Goal: Information Seeking & Learning: Compare options

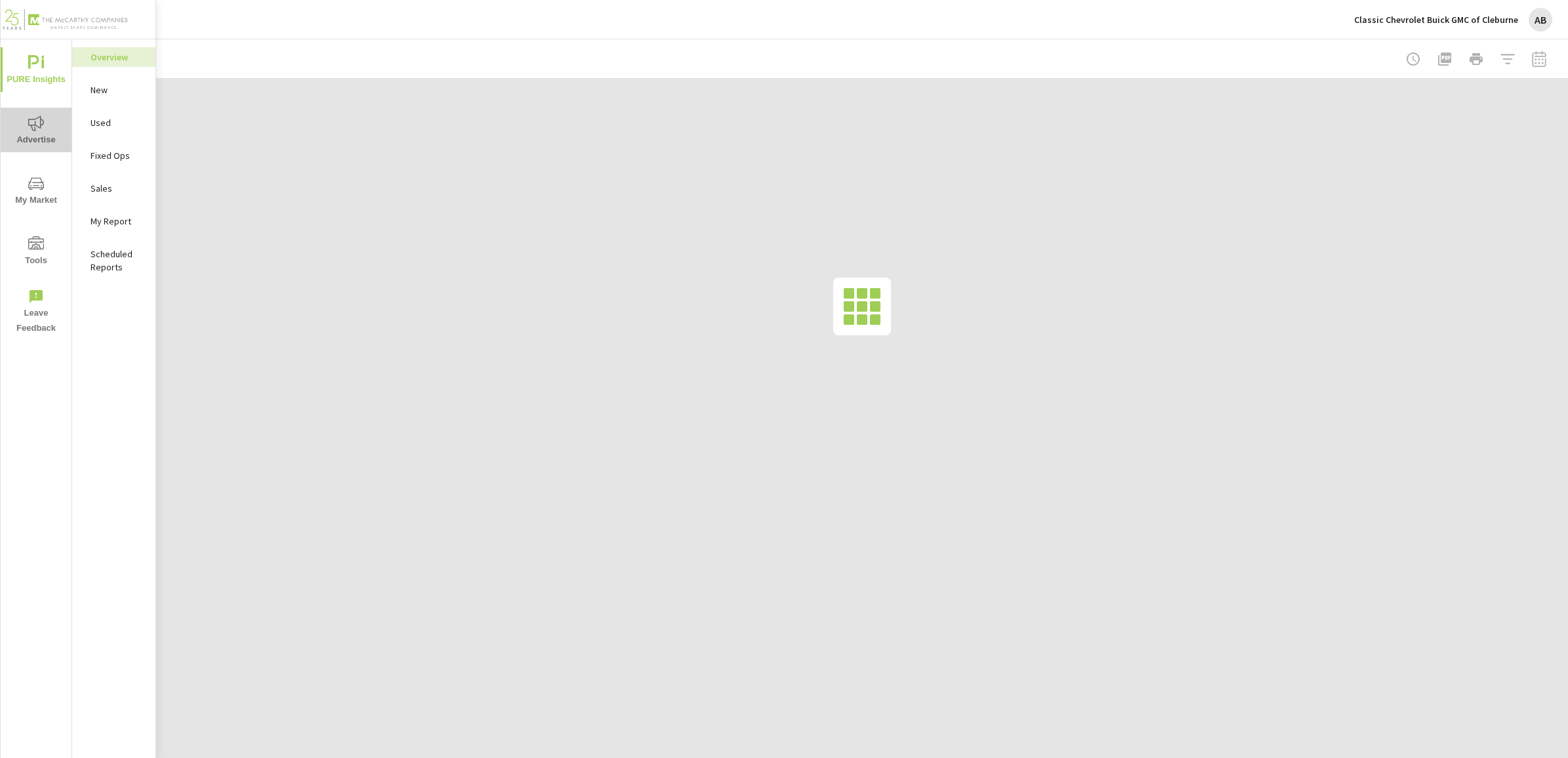
click at [63, 120] on span "Advertise" at bounding box center [36, 131] width 63 height 32
click at [37, 193] on span "My Market" at bounding box center [36, 192] width 63 height 32
click at [1537, 63] on div at bounding box center [1475, 59] width 152 height 26
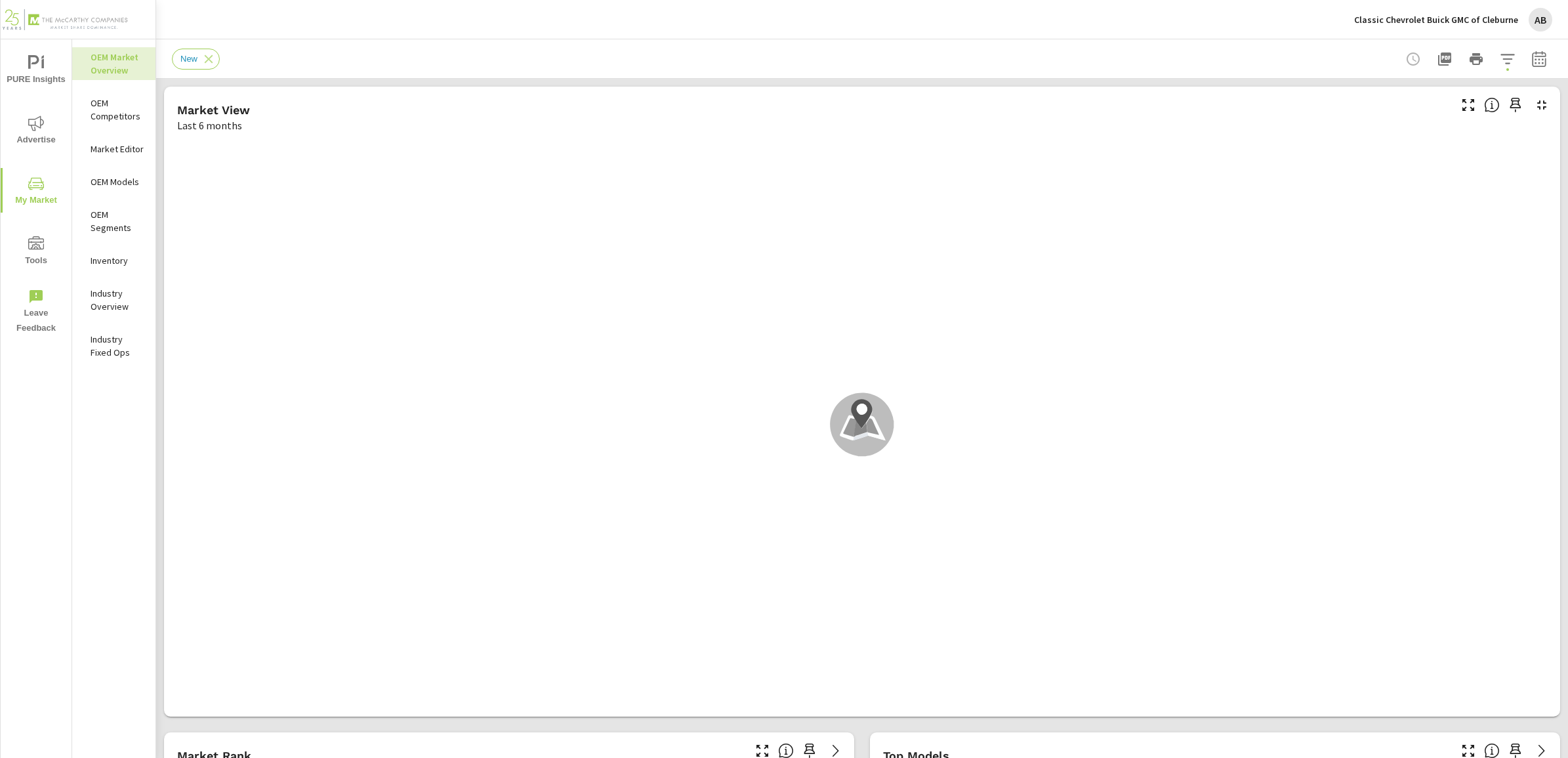
scroll to position [1, 0]
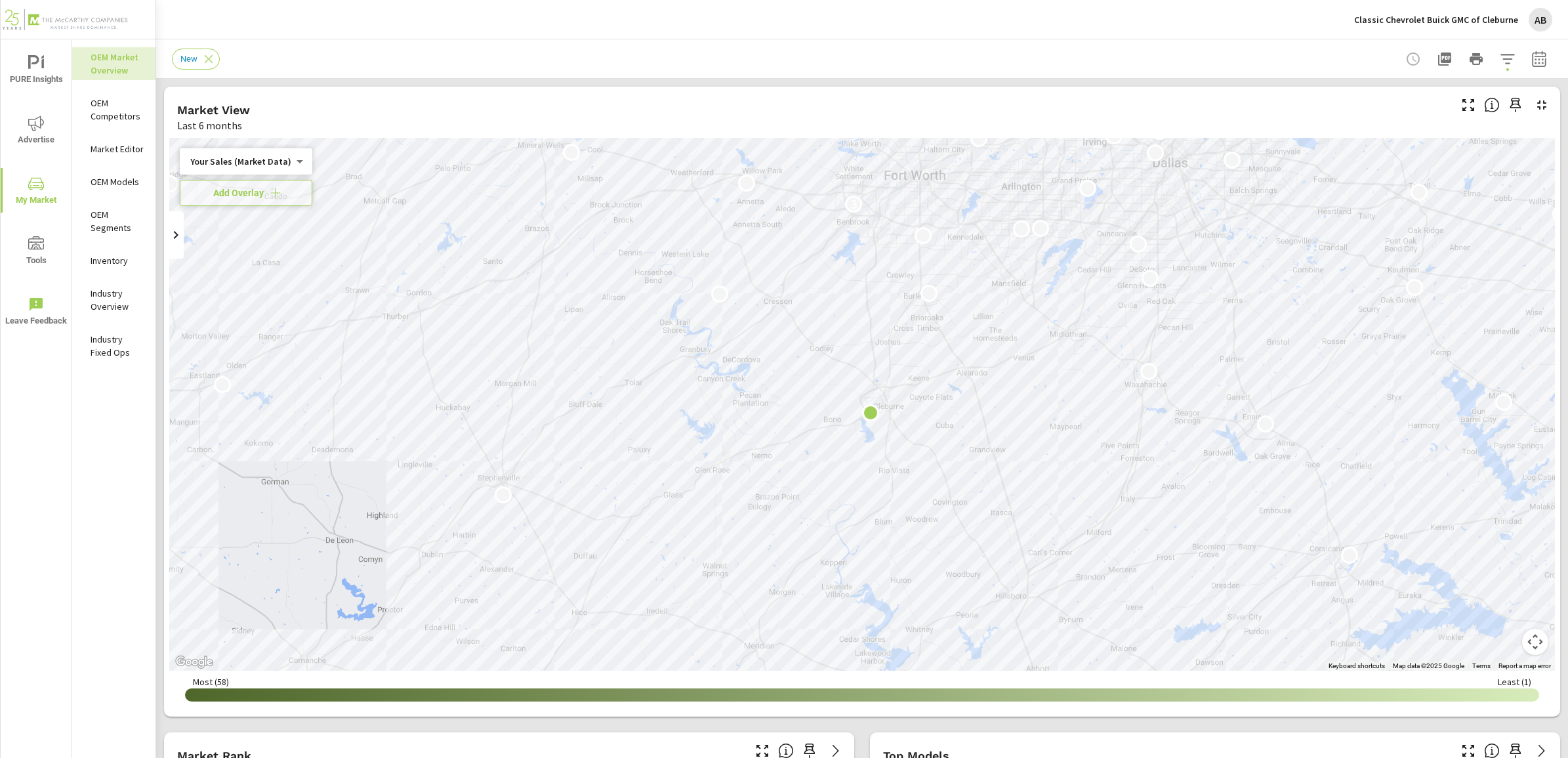
click at [112, 180] on p "OEM Models" at bounding box center [117, 181] width 55 height 13
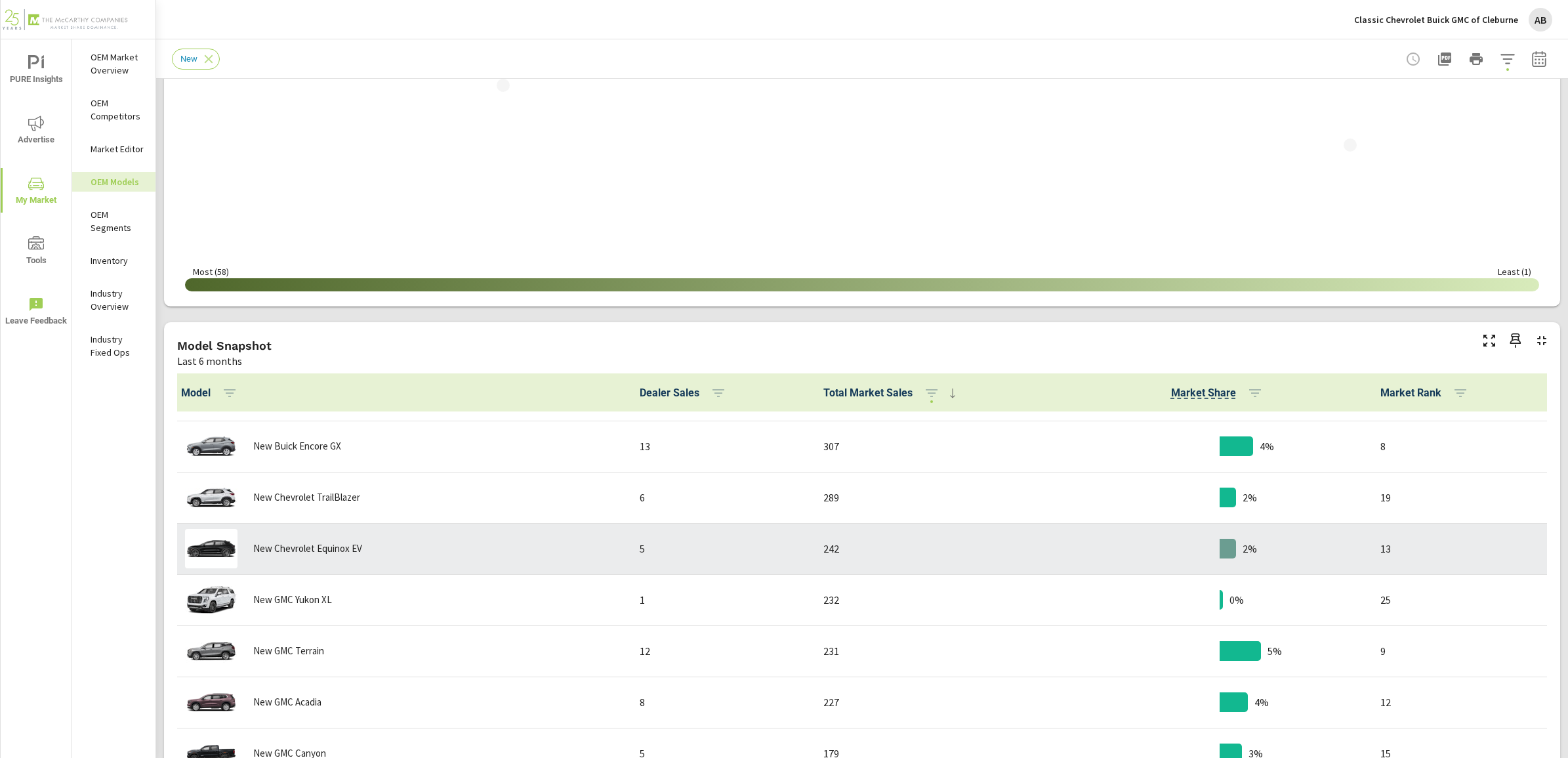
scroll to position [676, 0]
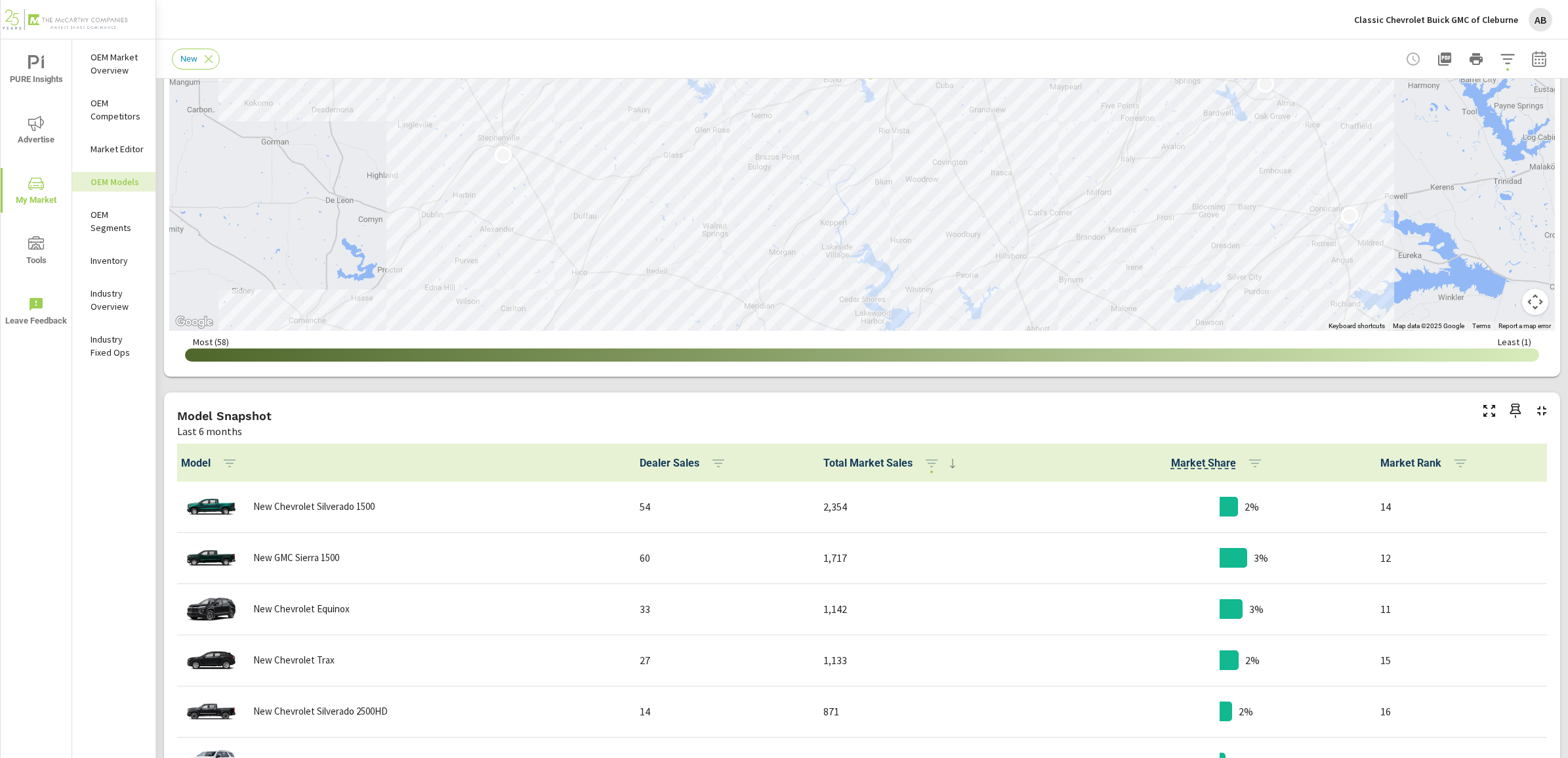
scroll to position [328, 0]
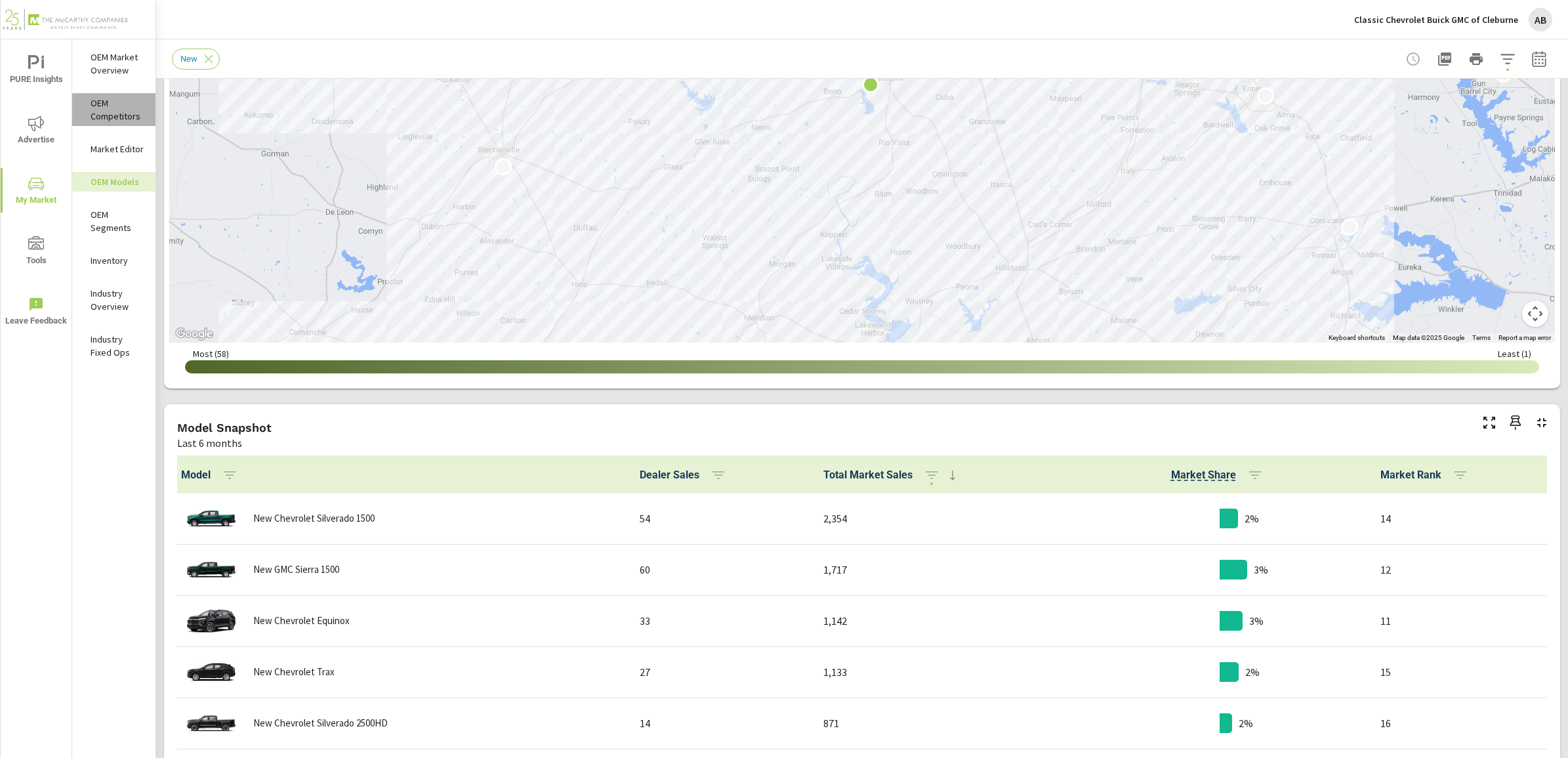
click at [119, 100] on p "OEM Competitors" at bounding box center [117, 109] width 55 height 26
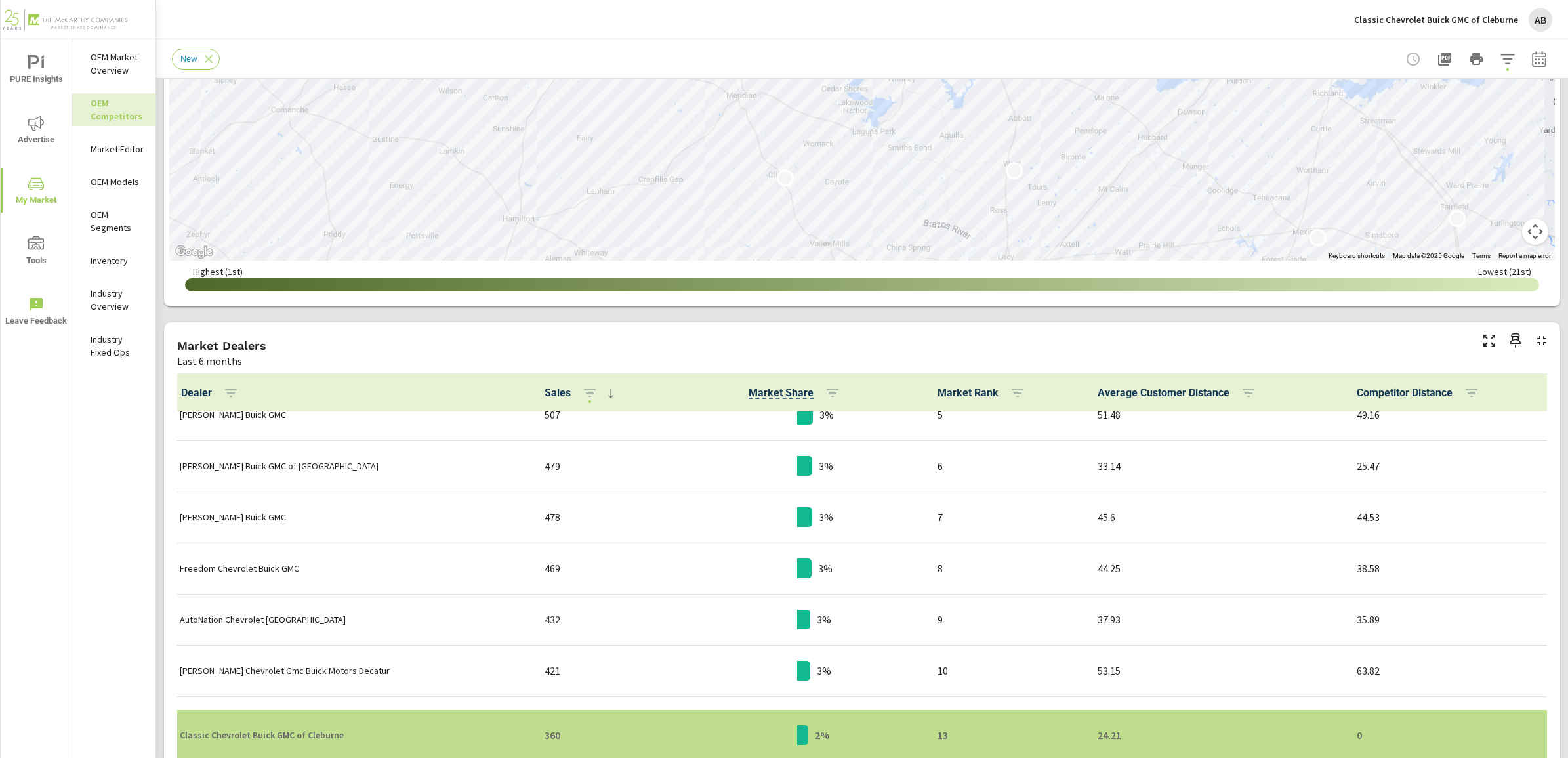
scroll to position [329, 0]
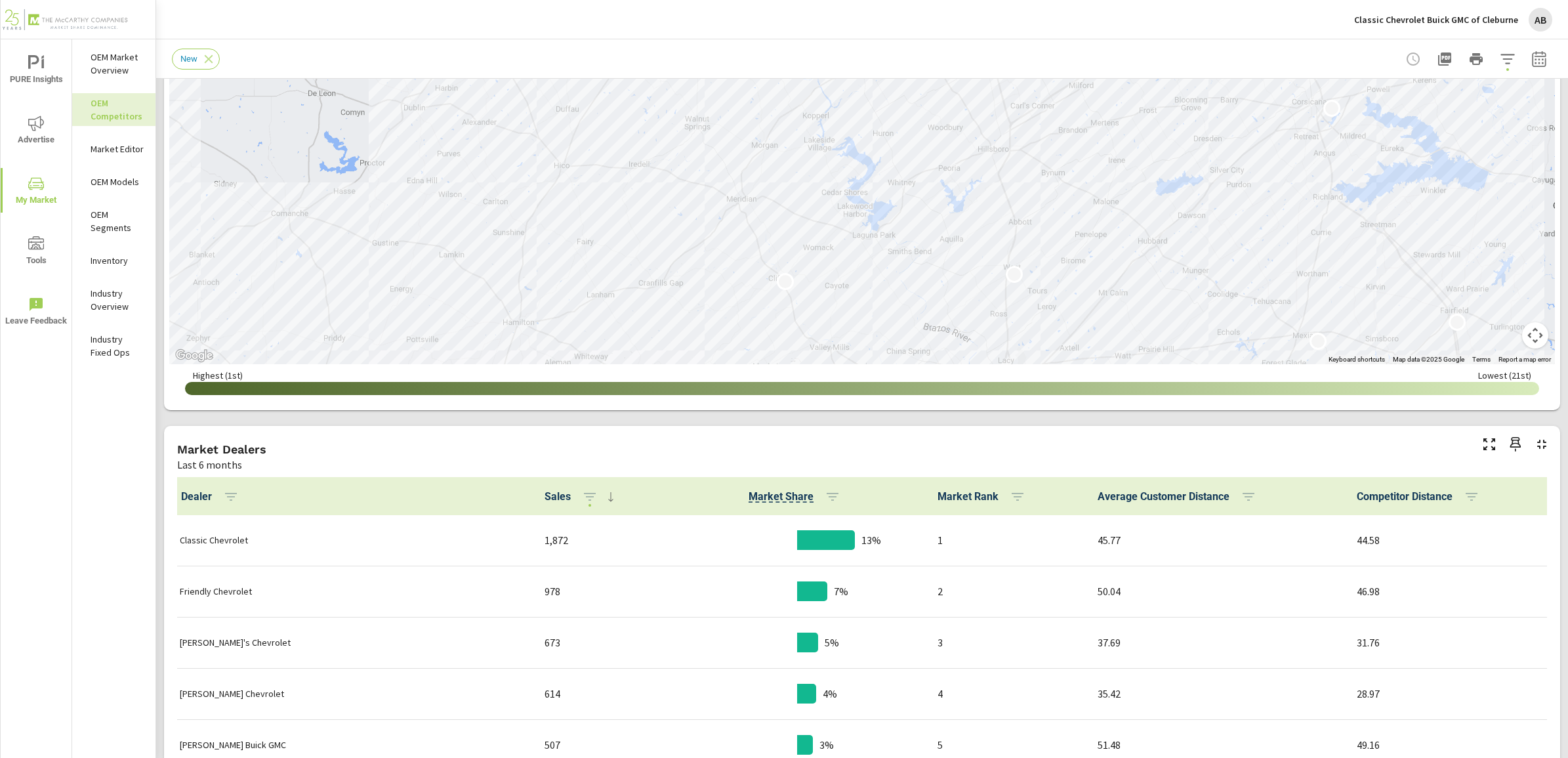
scroll to position [82, 0]
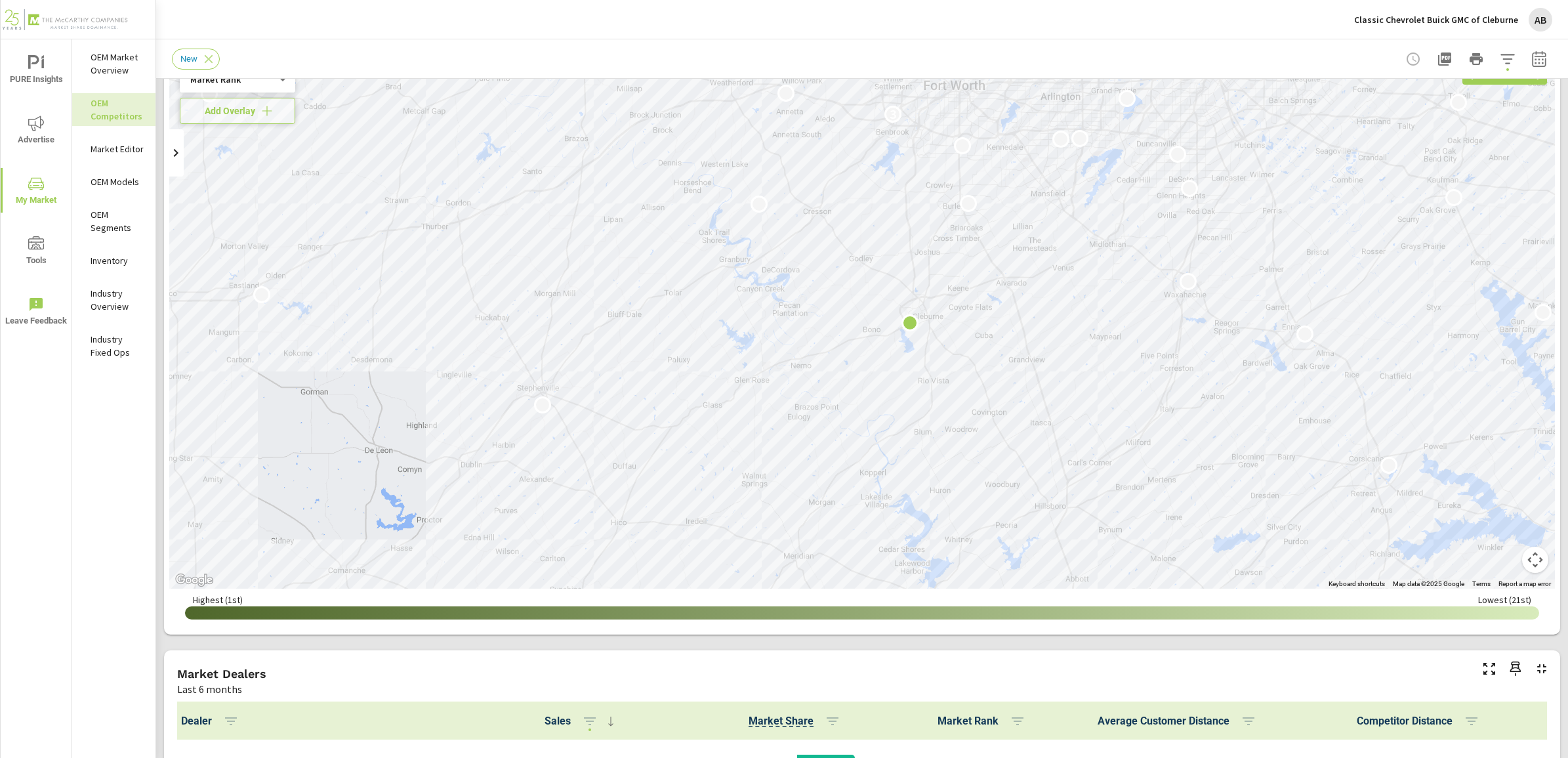
drag, startPoint x: 1027, startPoint y: 185, endPoint x: 1084, endPoint y: 326, distance: 152.1
click at [1084, 326] on div "2 2 3 2 2 2 2 2" at bounding box center [861, 322] width 1385 height 533
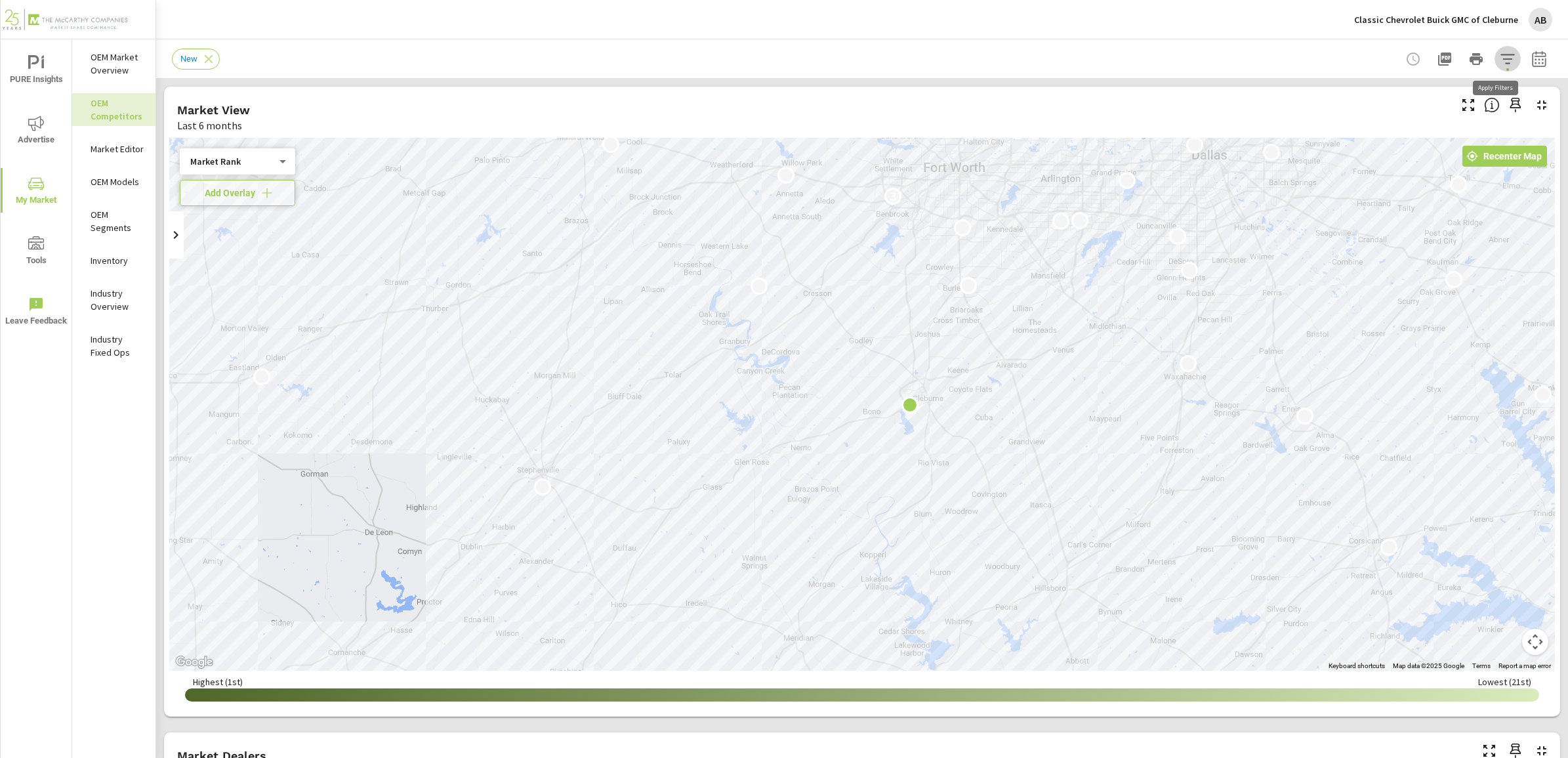
click at [1500, 59] on icon "button" at bounding box center [1507, 58] width 14 height 10
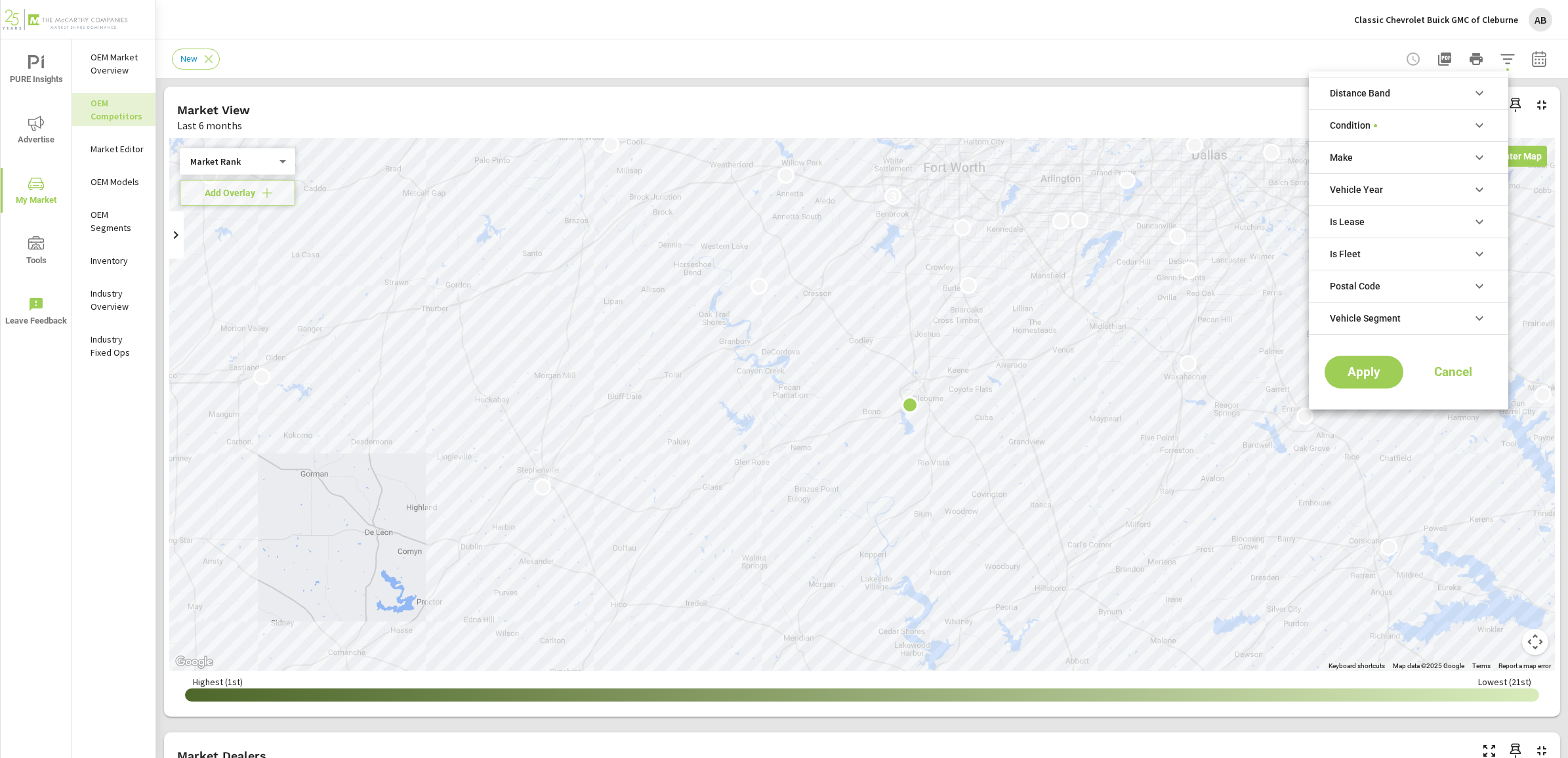
click at [1424, 156] on li "Make" at bounding box center [1408, 157] width 199 height 32
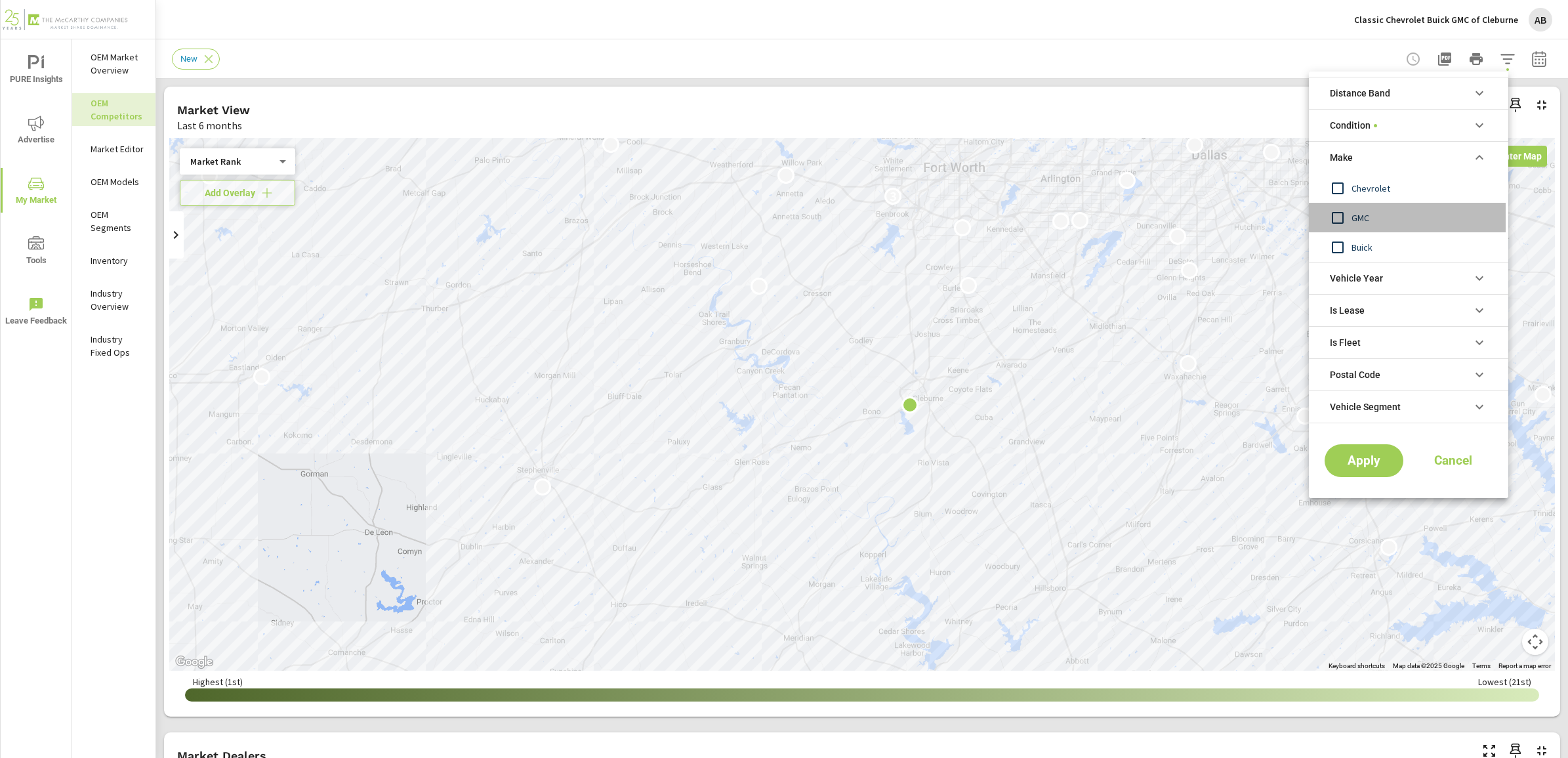
click at [1346, 219] on input "filter options" at bounding box center [1337, 218] width 28 height 28
click at [1345, 246] on input "filter options" at bounding box center [1337, 247] width 28 height 28
click at [1358, 249] on span "Buick" at bounding box center [1423, 247] width 144 height 16
click at [1377, 456] on span "Apply" at bounding box center [1363, 461] width 54 height 12
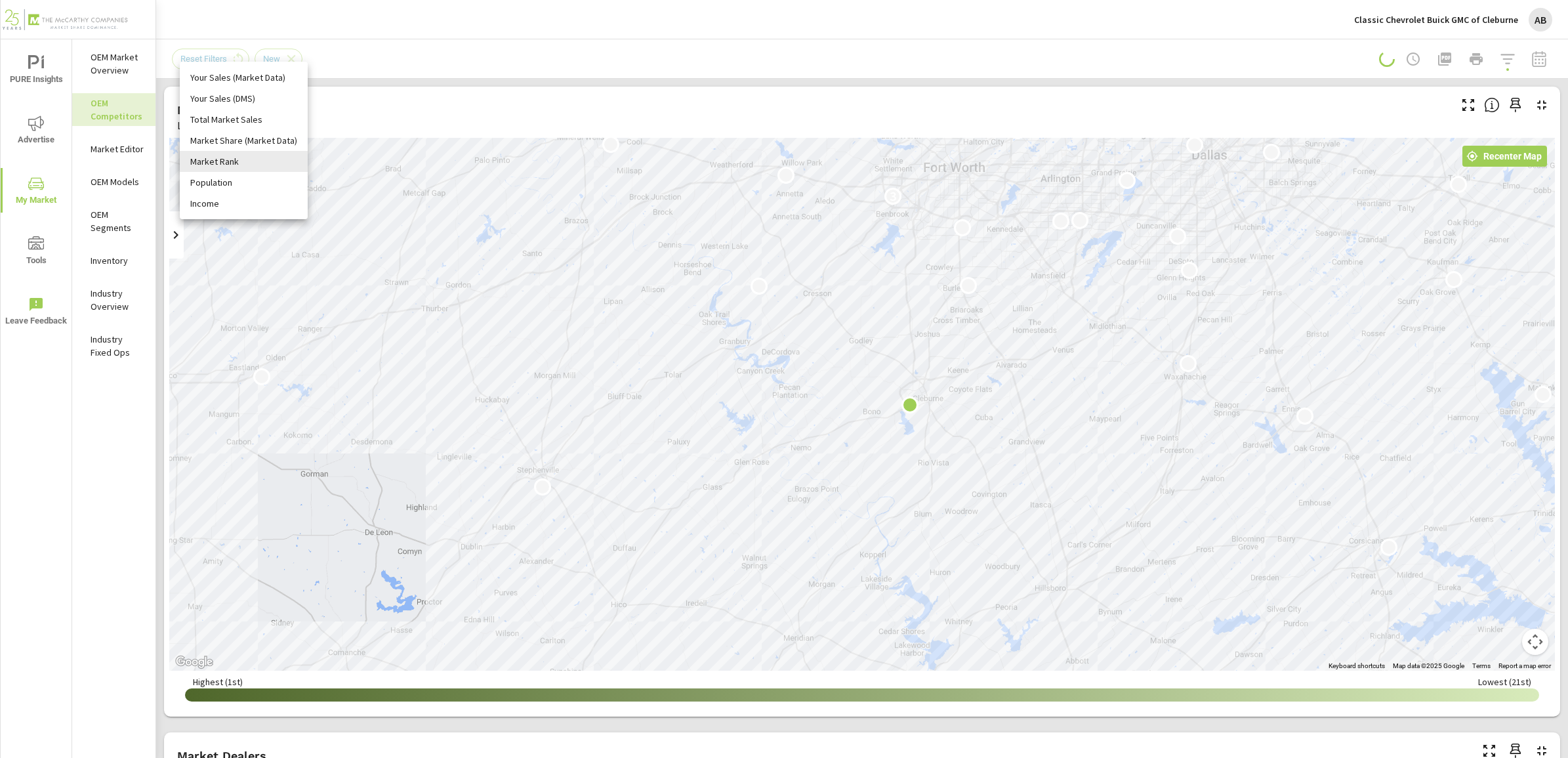
click at [246, 166] on body "PURE Insights Advertise My Market Tools Leave Feedback OEM Market Overview OEM …" at bounding box center [784, 379] width 1568 height 758
click at [246, 166] on li "Market Rank" at bounding box center [243, 161] width 127 height 21
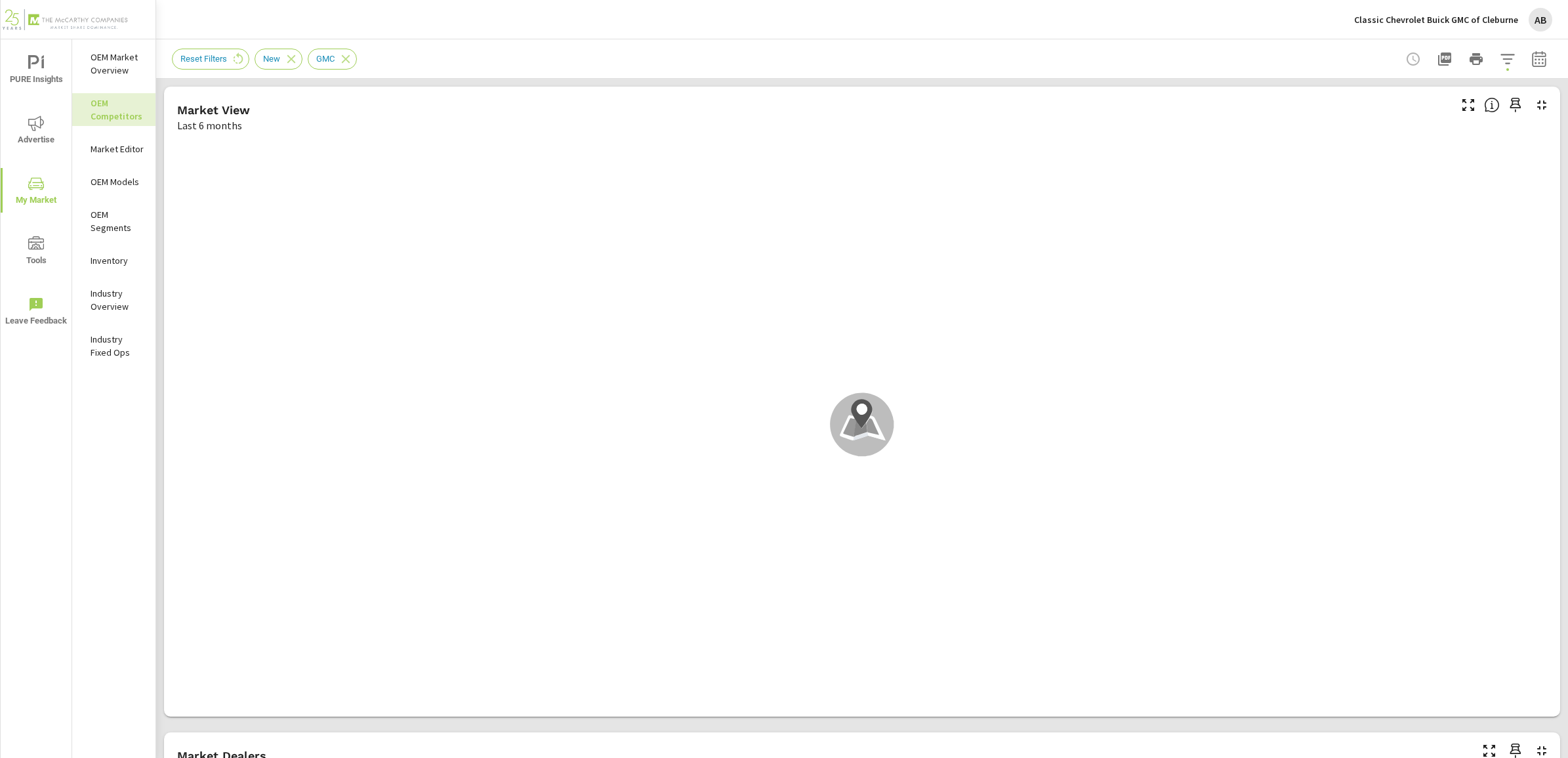
scroll to position [1, 0]
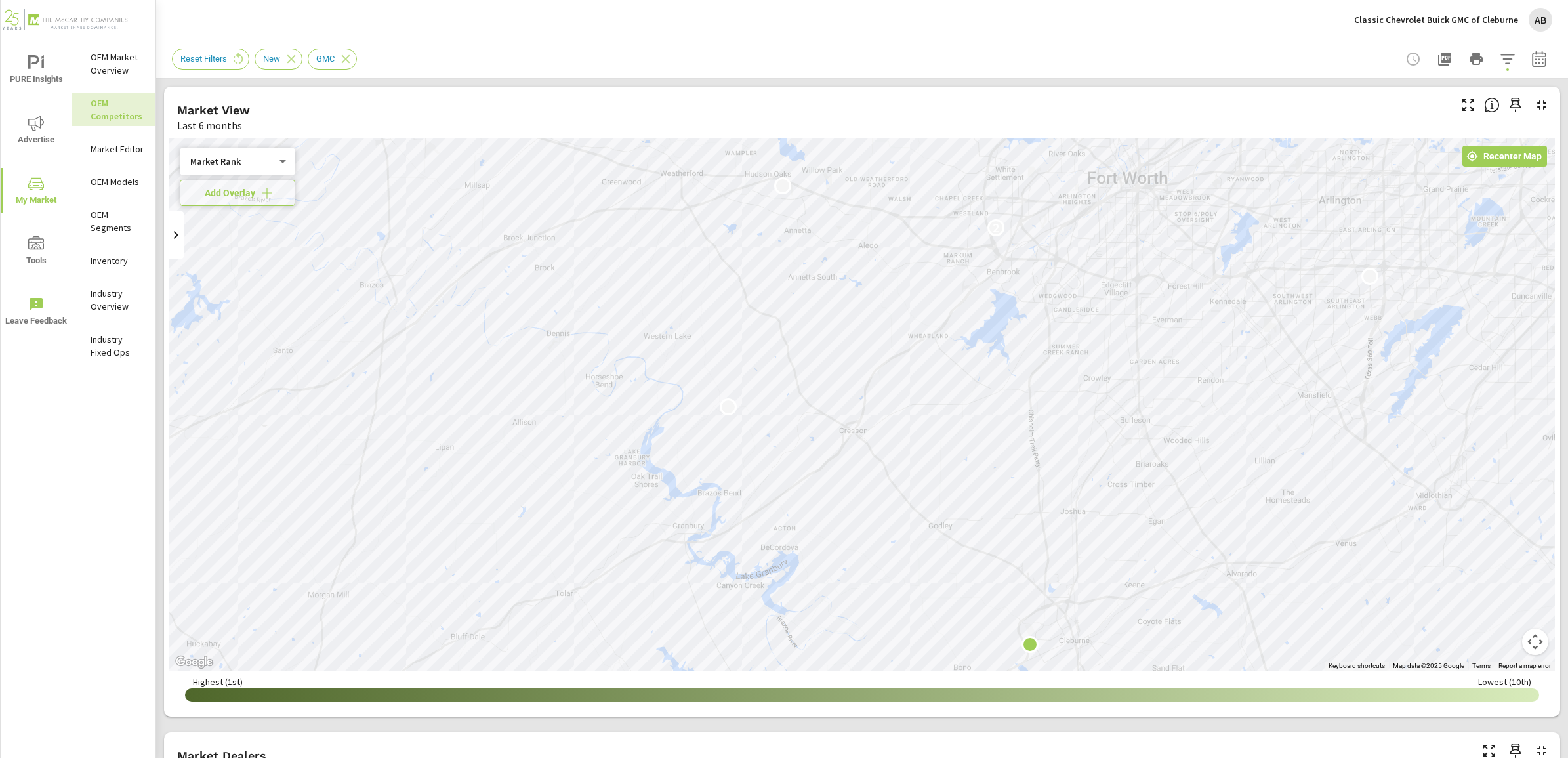
drag, startPoint x: 1045, startPoint y: 266, endPoint x: 1199, endPoint y: 490, distance: 271.8
click at [1199, 490] on div "2" at bounding box center [861, 404] width 1385 height 533
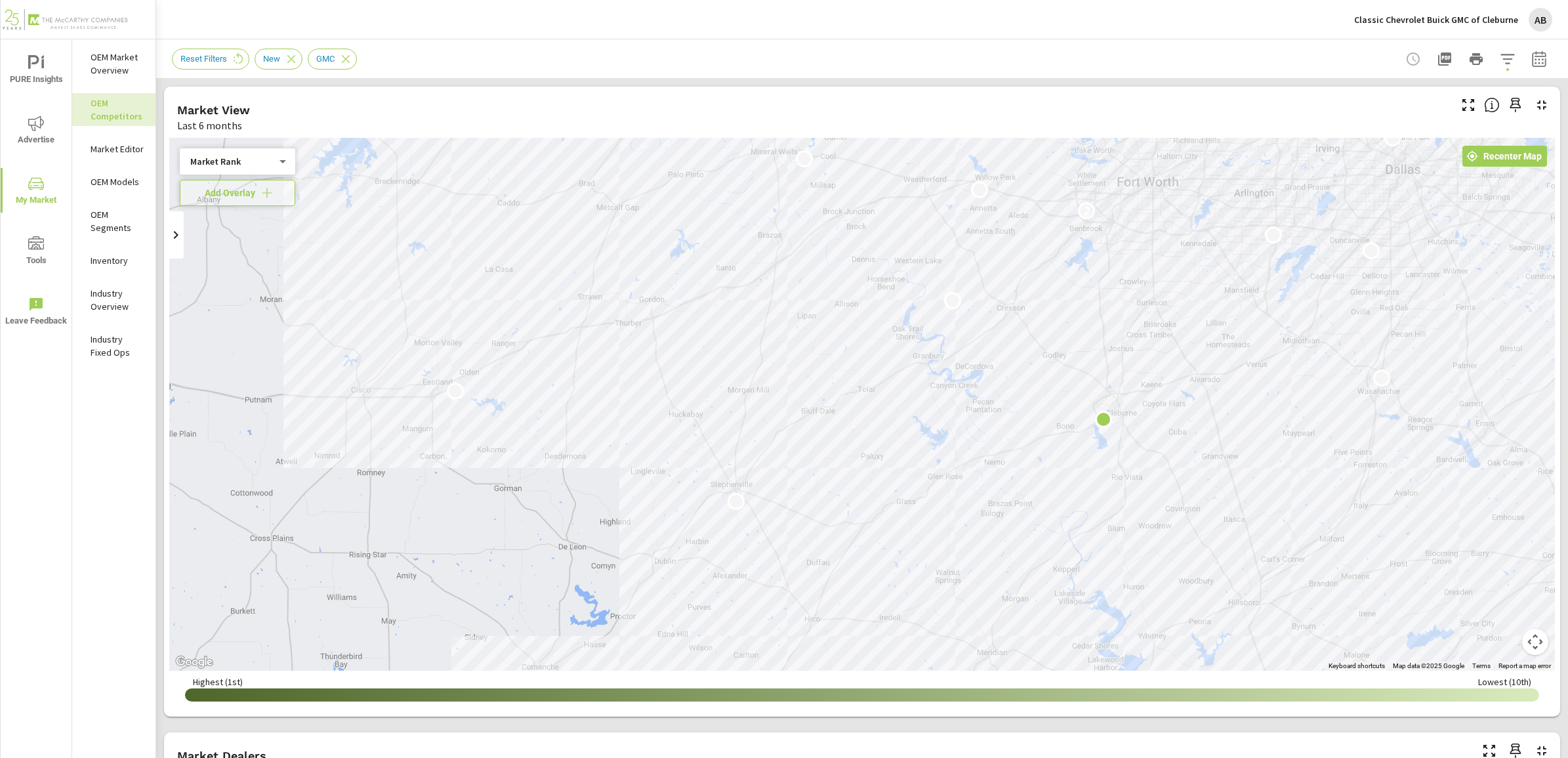
drag, startPoint x: 322, startPoint y: 341, endPoint x: 595, endPoint y: 299, distance: 276.2
click at [595, 299] on div "2" at bounding box center [861, 404] width 1385 height 533
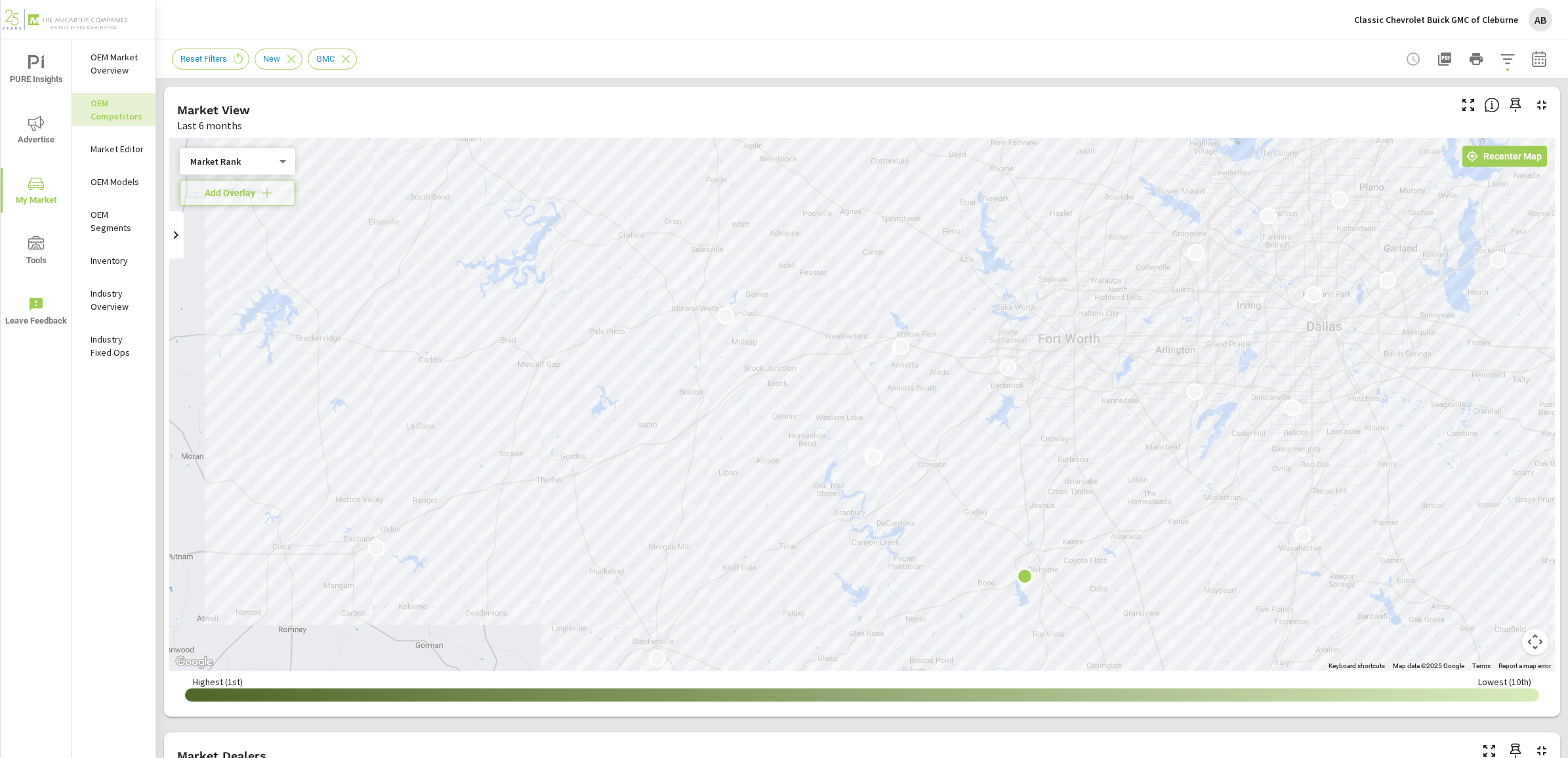
drag, startPoint x: 849, startPoint y: 423, endPoint x: 771, endPoint y: 578, distance: 173.5
click at [771, 578] on div "2" at bounding box center [861, 404] width 1385 height 533
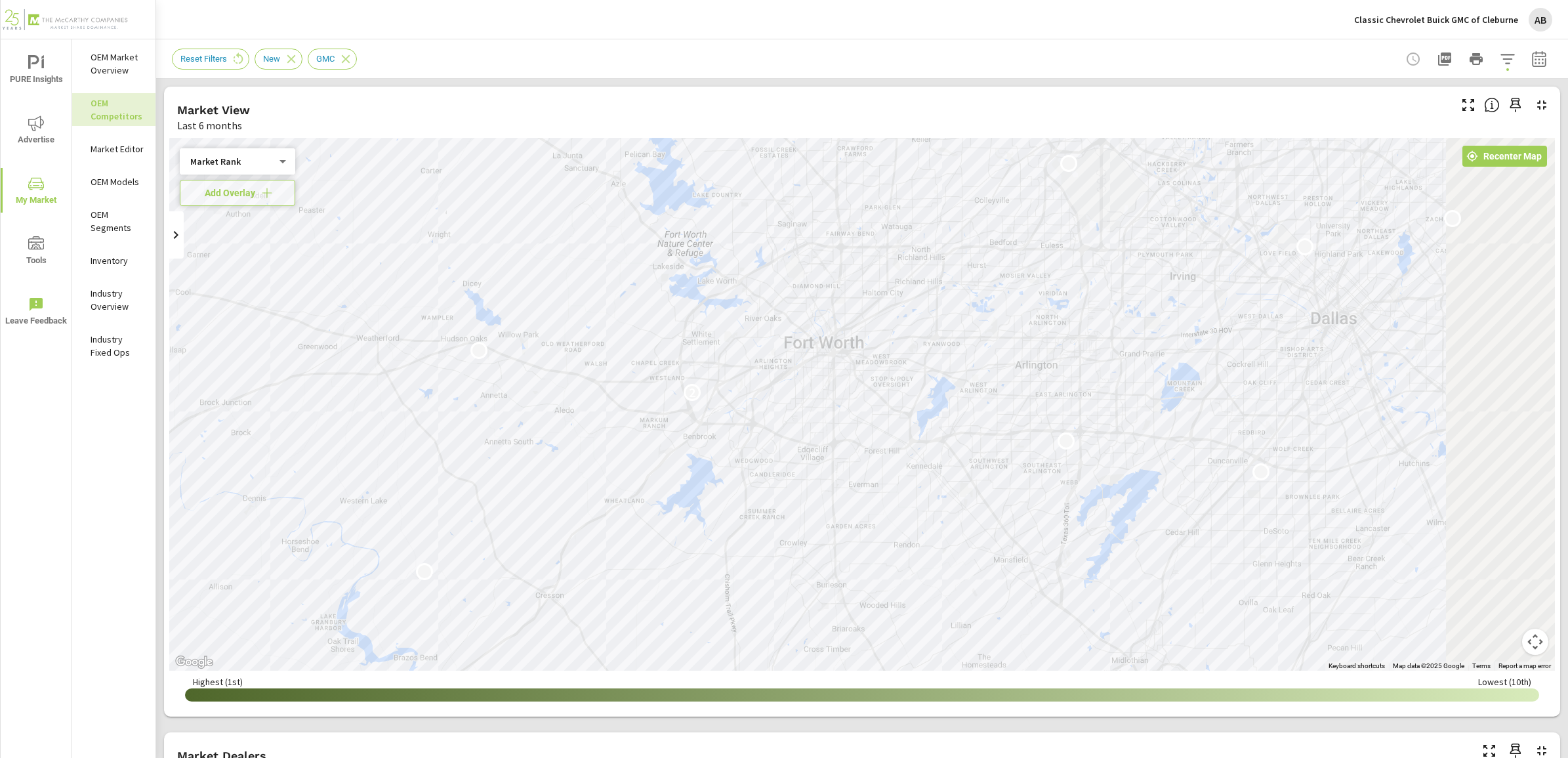
drag, startPoint x: 951, startPoint y: 414, endPoint x: 464, endPoint y: 424, distance: 487.1
click at [464, 424] on div "2" at bounding box center [1029, 760] width 1259 height 709
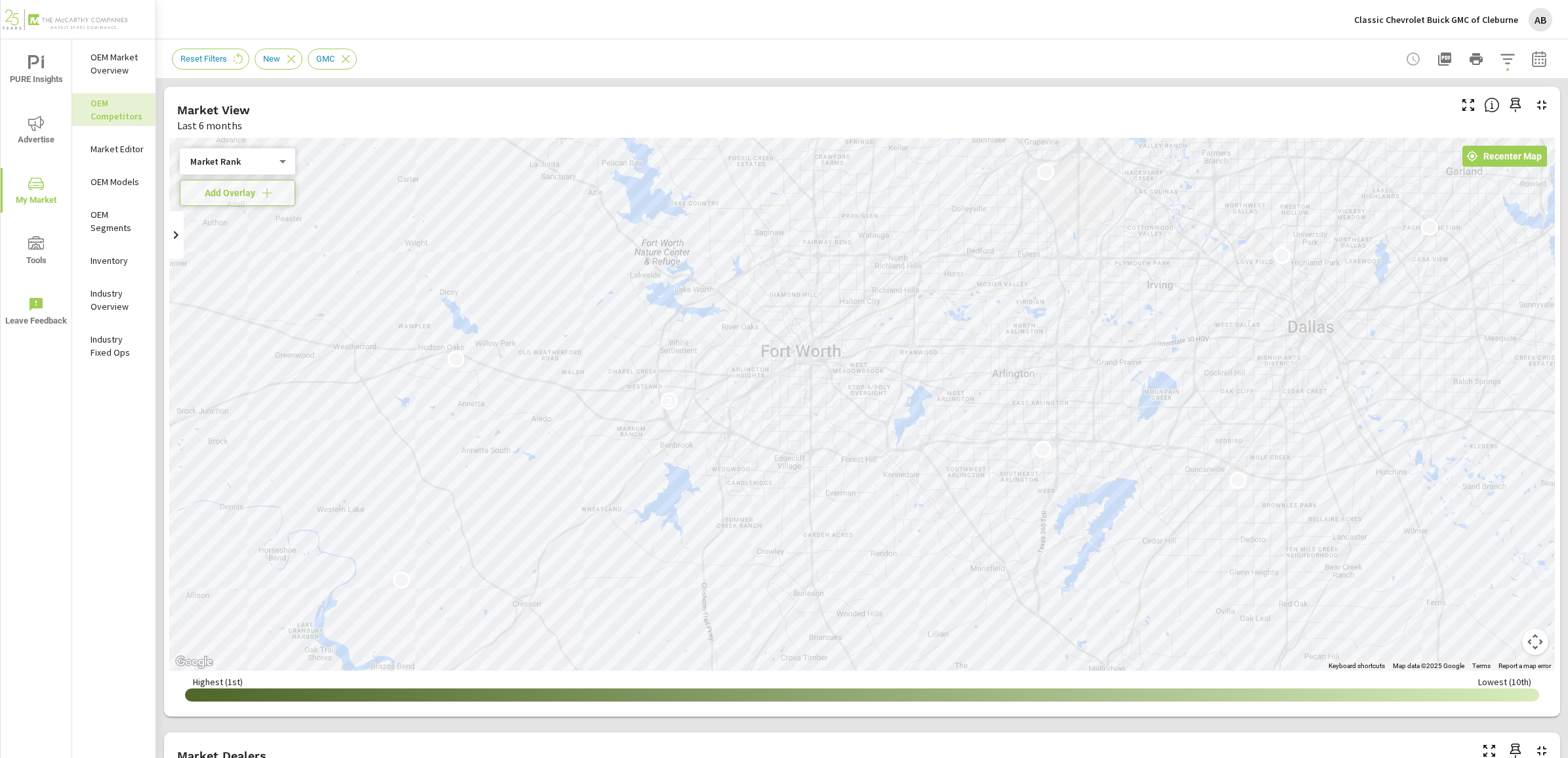
click at [252, 172] on div "Market Rank 4 ​" at bounding box center [237, 161] width 115 height 26
click at [271, 158] on body "PURE Insights Advertise My Market Tools Leave Feedback OEM Market Overview OEM …" at bounding box center [784, 379] width 1568 height 758
click at [272, 163] on li "Market Rank" at bounding box center [243, 161] width 127 height 21
click at [271, 193] on icon "button" at bounding box center [266, 193] width 13 height 13
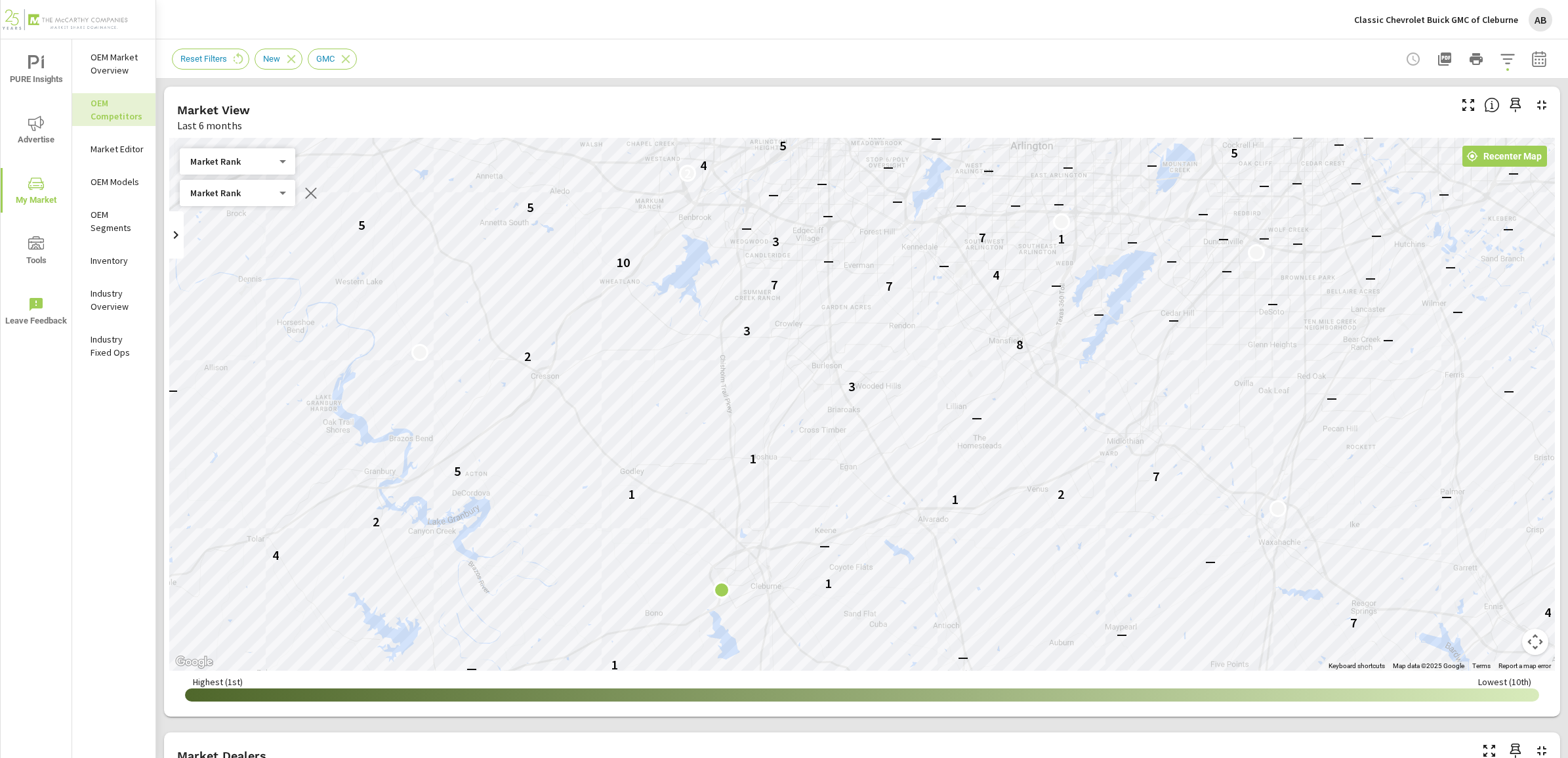
drag, startPoint x: 451, startPoint y: 264, endPoint x: 463, endPoint y: 17, distance: 247.3
click at [463, 17] on div "Classic Chevrolet Buick GMC of Cleburne AB Market Competitors Classic Chevrolet…" at bounding box center [862, 379] width 1412 height 758
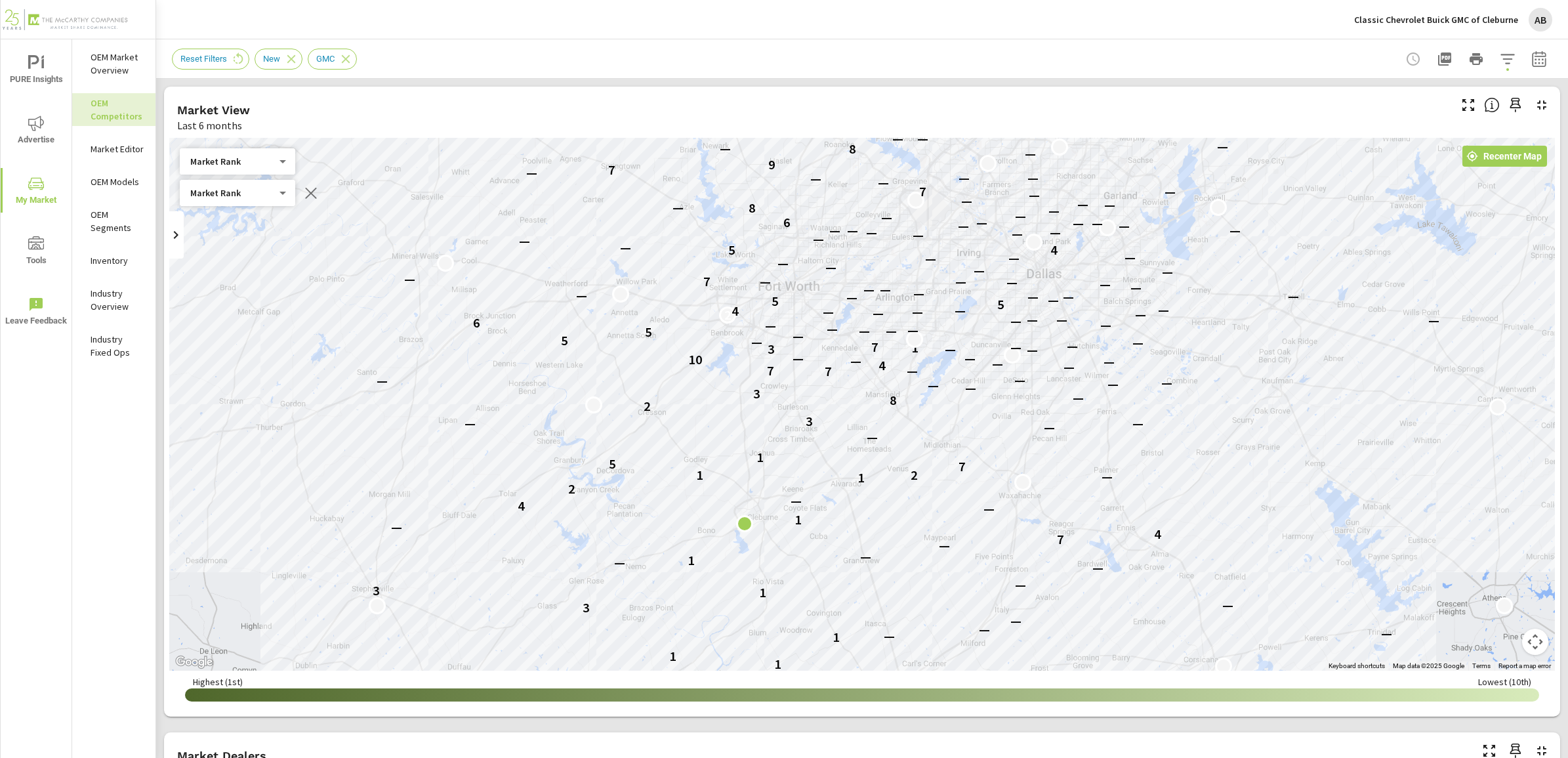
drag, startPoint x: 935, startPoint y: 552, endPoint x: 939, endPoint y: 562, distance: 10.8
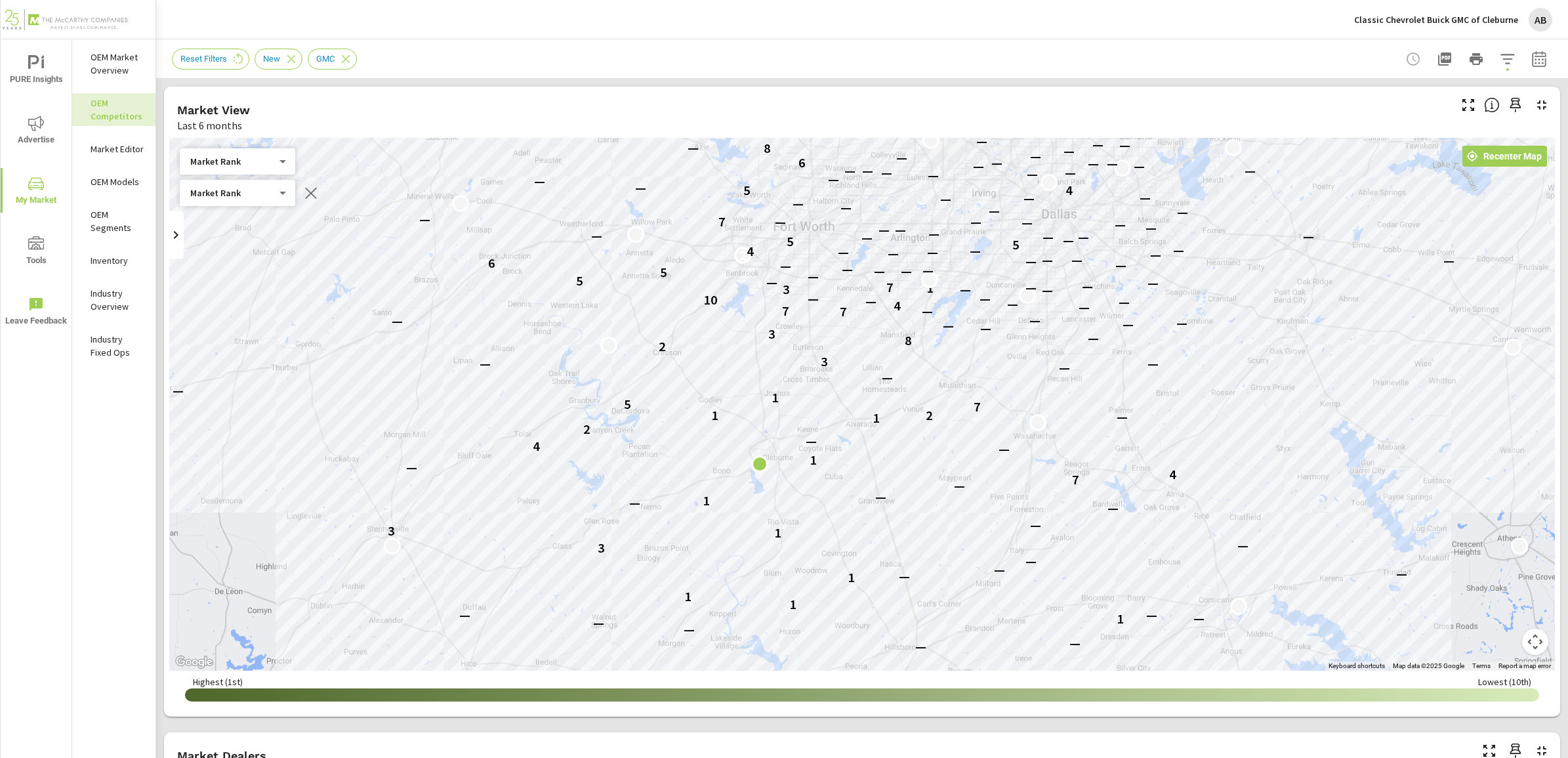
drag, startPoint x: 1173, startPoint y: 408, endPoint x: 1198, endPoint y: 330, distance: 81.9
click at [1189, 345] on div "— — — — — — — — — — — — — — — — — — — — — 4 — — — — — — 1 — — — 1 1 1 — — — — 3…" at bounding box center [1506, 698] width 1259 height 709
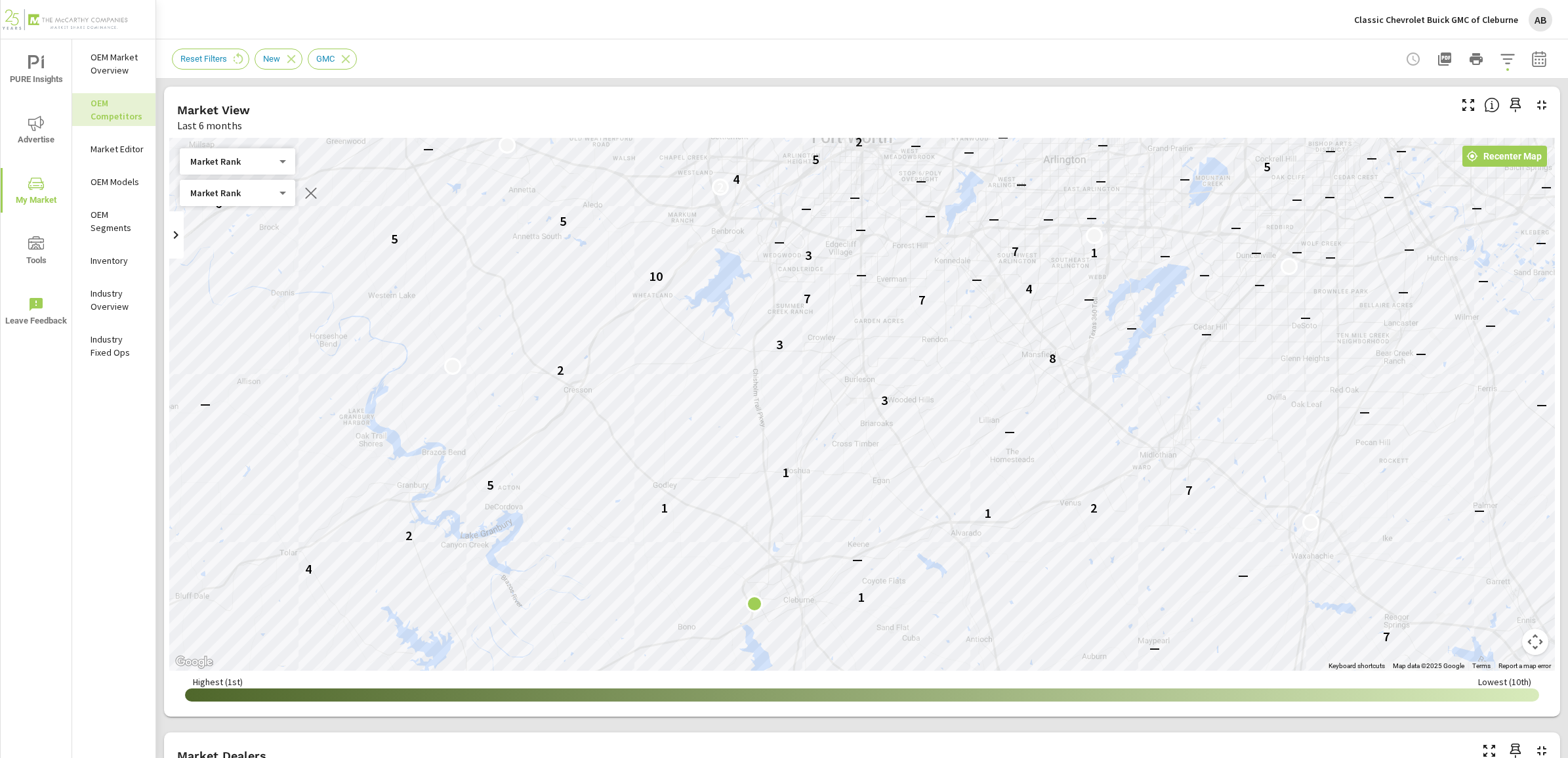
drag, startPoint x: 1159, startPoint y: 366, endPoint x: 1570, endPoint y: 408, distance: 413.1
click at [1567, 408] on html "PURE Insights Advertise My Market Tools Leave Feedback OEM Market Overview OEM …" at bounding box center [784, 379] width 1568 height 758
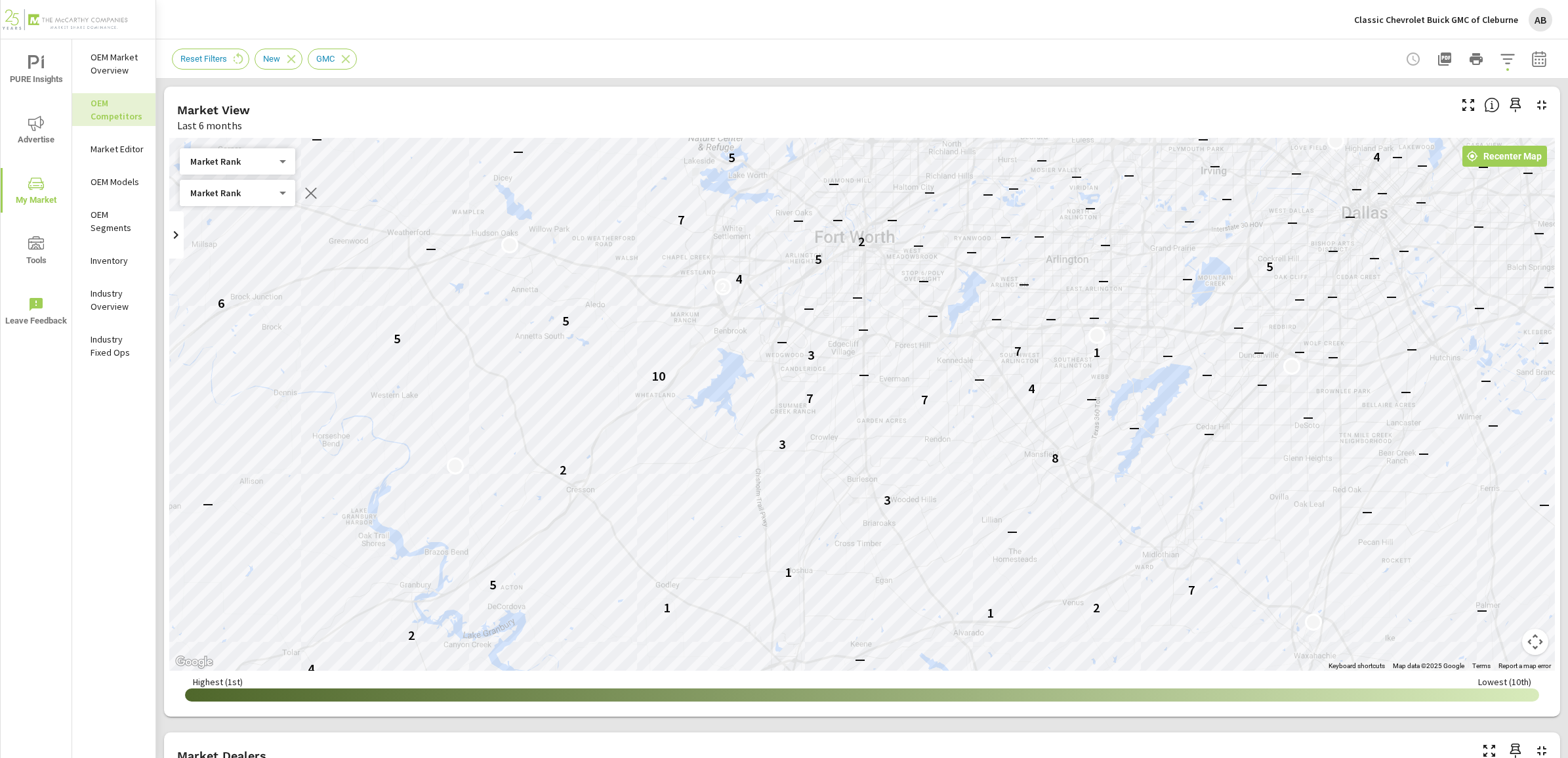
drag, startPoint x: 1225, startPoint y: 470, endPoint x: 1360, endPoint y: 421, distance: 143.6
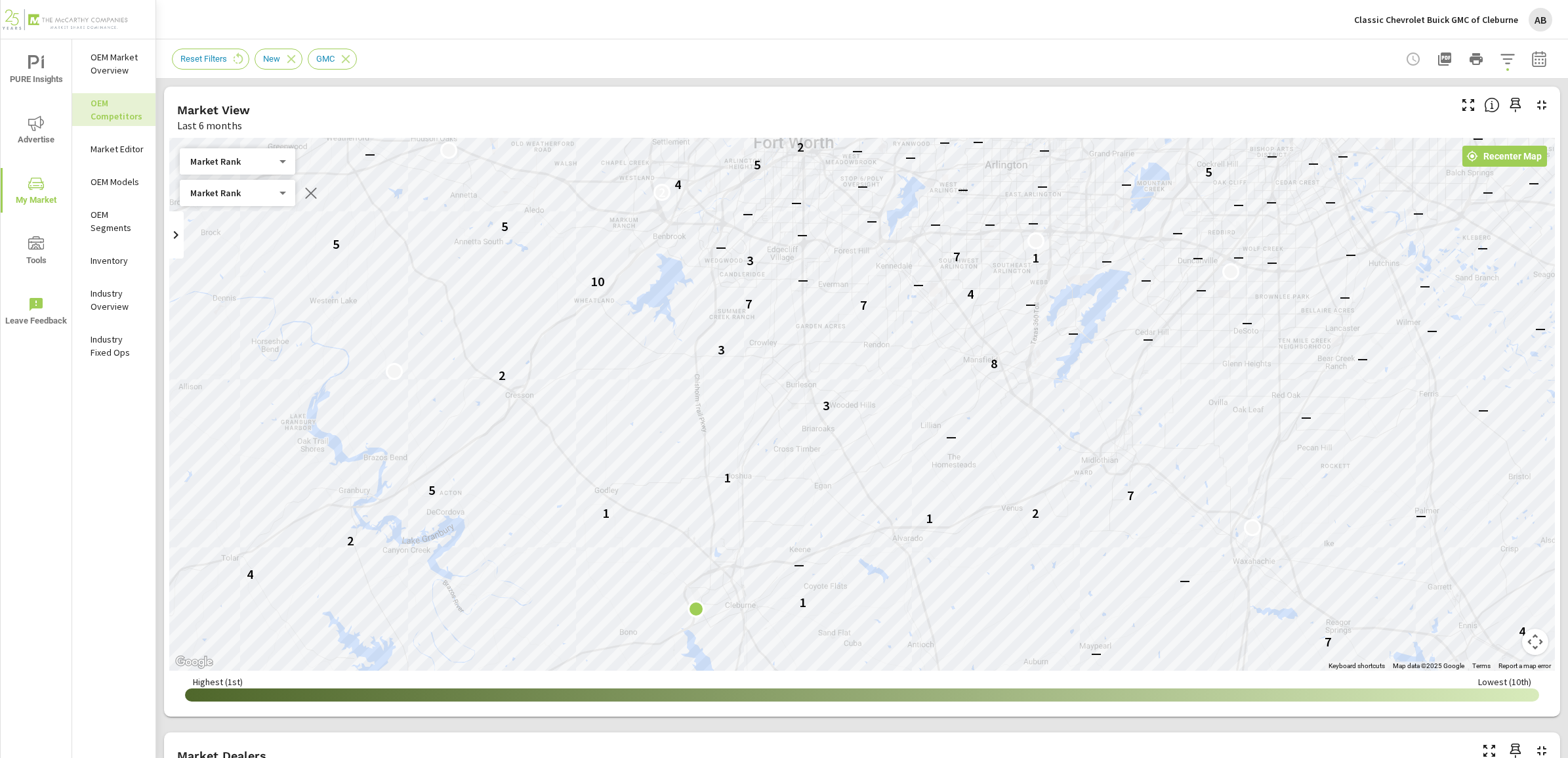
drag, startPoint x: 1156, startPoint y: 504, endPoint x: 1092, endPoint y: 408, distance: 115.4
click at [1092, 408] on div "1 1 1 — — — — 3 — 1 3 — — — 1 — — 7 4 — 1 — 4 — 2 1 — 2 1 7 5 1 — — — — 3 2 8 —…" at bounding box center [1431, 663] width 1259 height 709
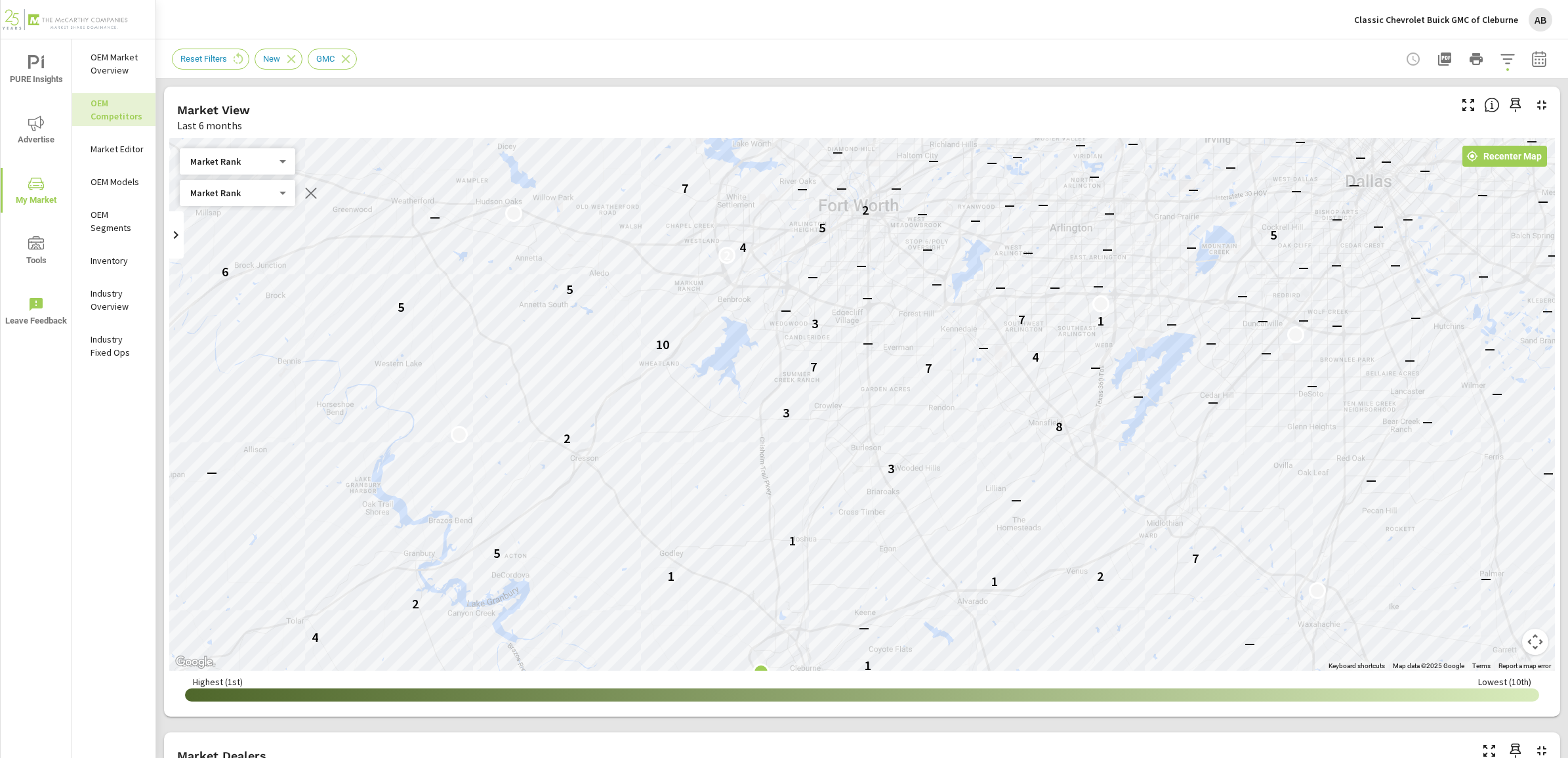
drag, startPoint x: 1139, startPoint y: 352, endPoint x: 1207, endPoint y: 419, distance: 95.5
click at [1207, 419] on div "— — — — 1 — — — 1 1 1 — — — — 3 — 1 3 — — — 1 — — 7 4 — 1 — 4 — 2 1 — 2 1 7 5 1…" at bounding box center [861, 404] width 1385 height 533
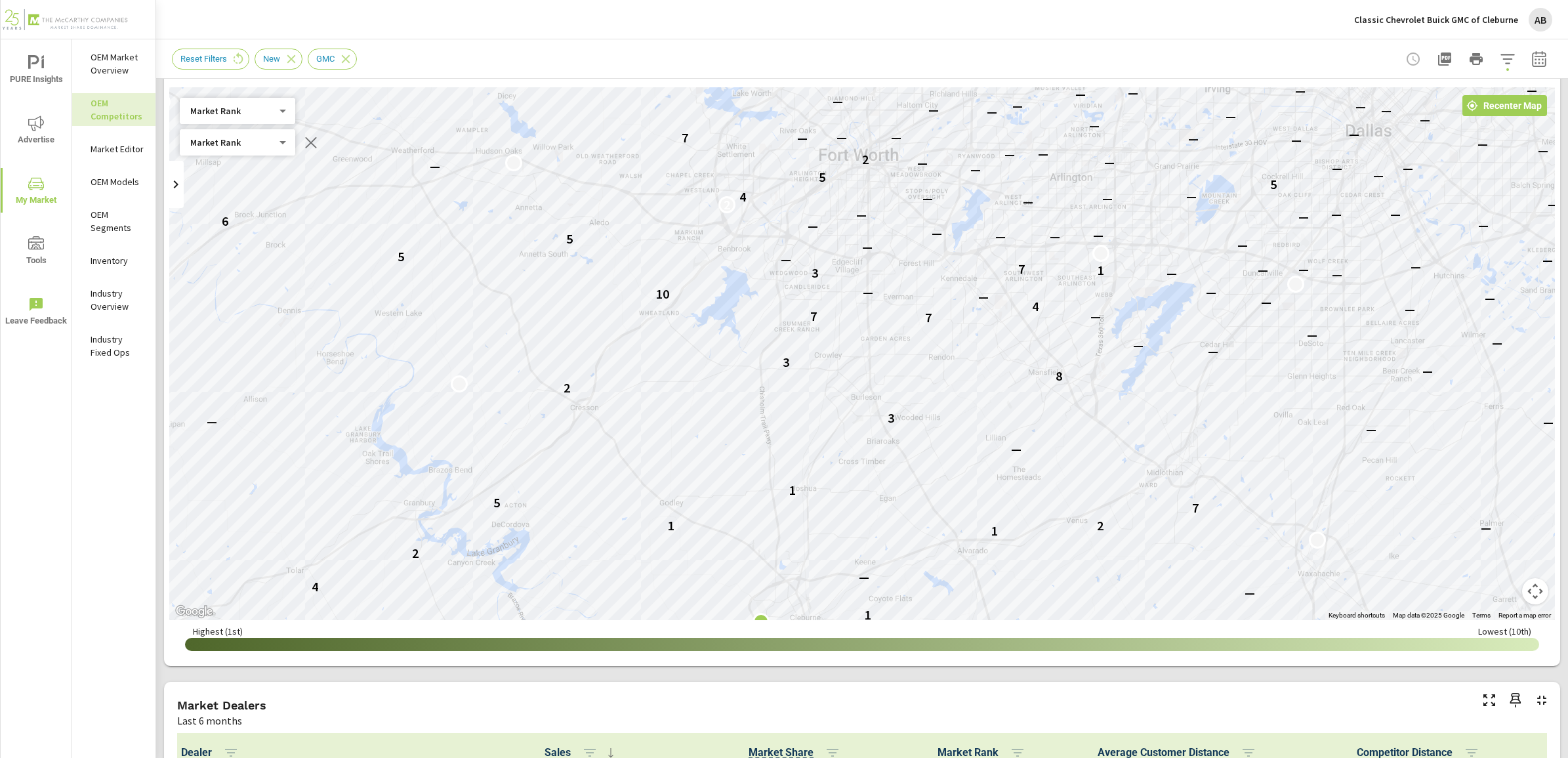
scroll to position [40, 0]
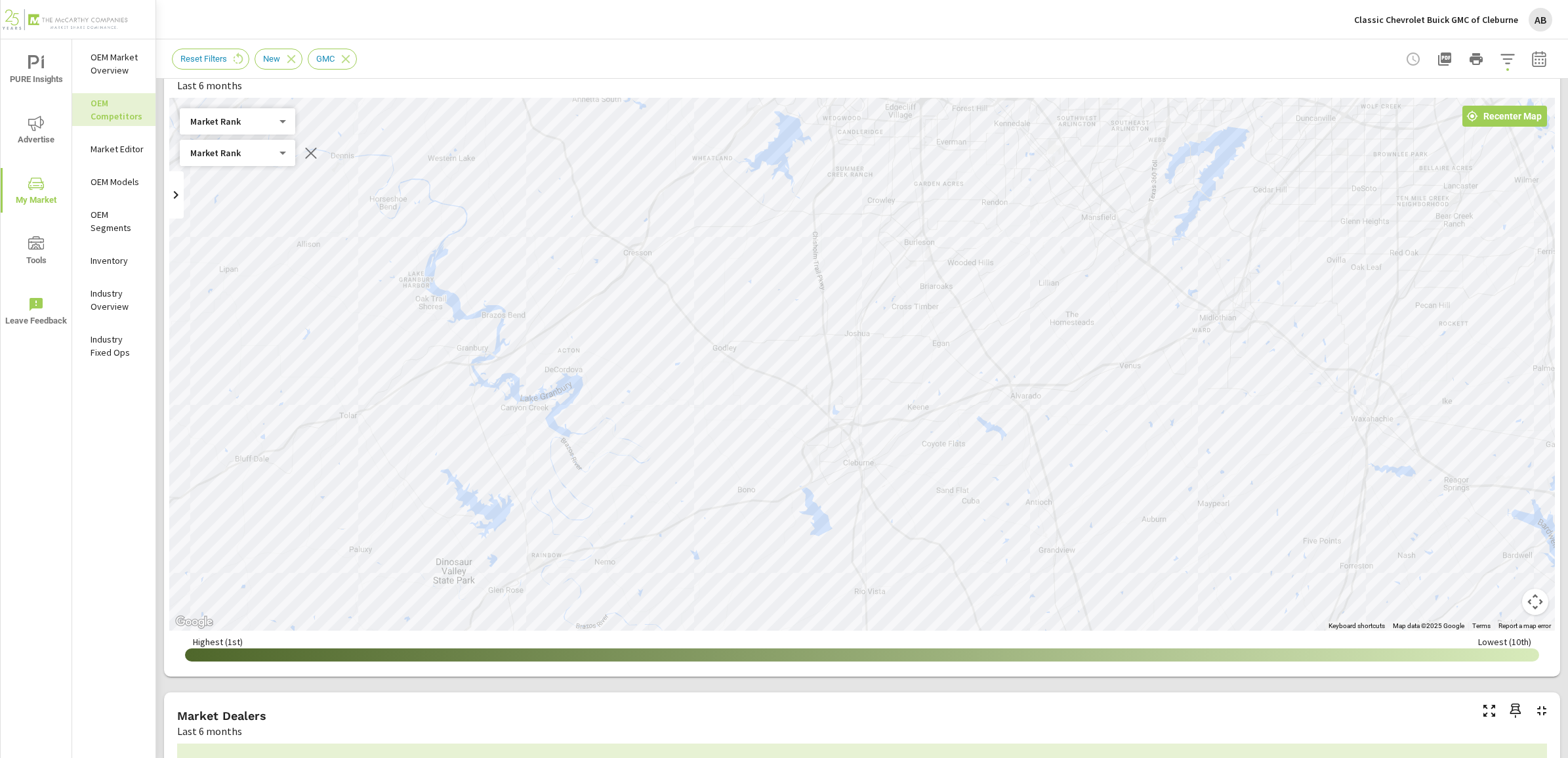
drag, startPoint x: 1405, startPoint y: 421, endPoint x: 1443, endPoint y: 239, distance: 185.9
click at [1453, 233] on div "— 1 — — — 1 1 1 — — — — 3 — 1 3 — — — 1 — — 7 4 — 1 — 4 — 2 1 — 2 1 7 5 1 — — —…" at bounding box center [1545, 552] width 1259 height 709
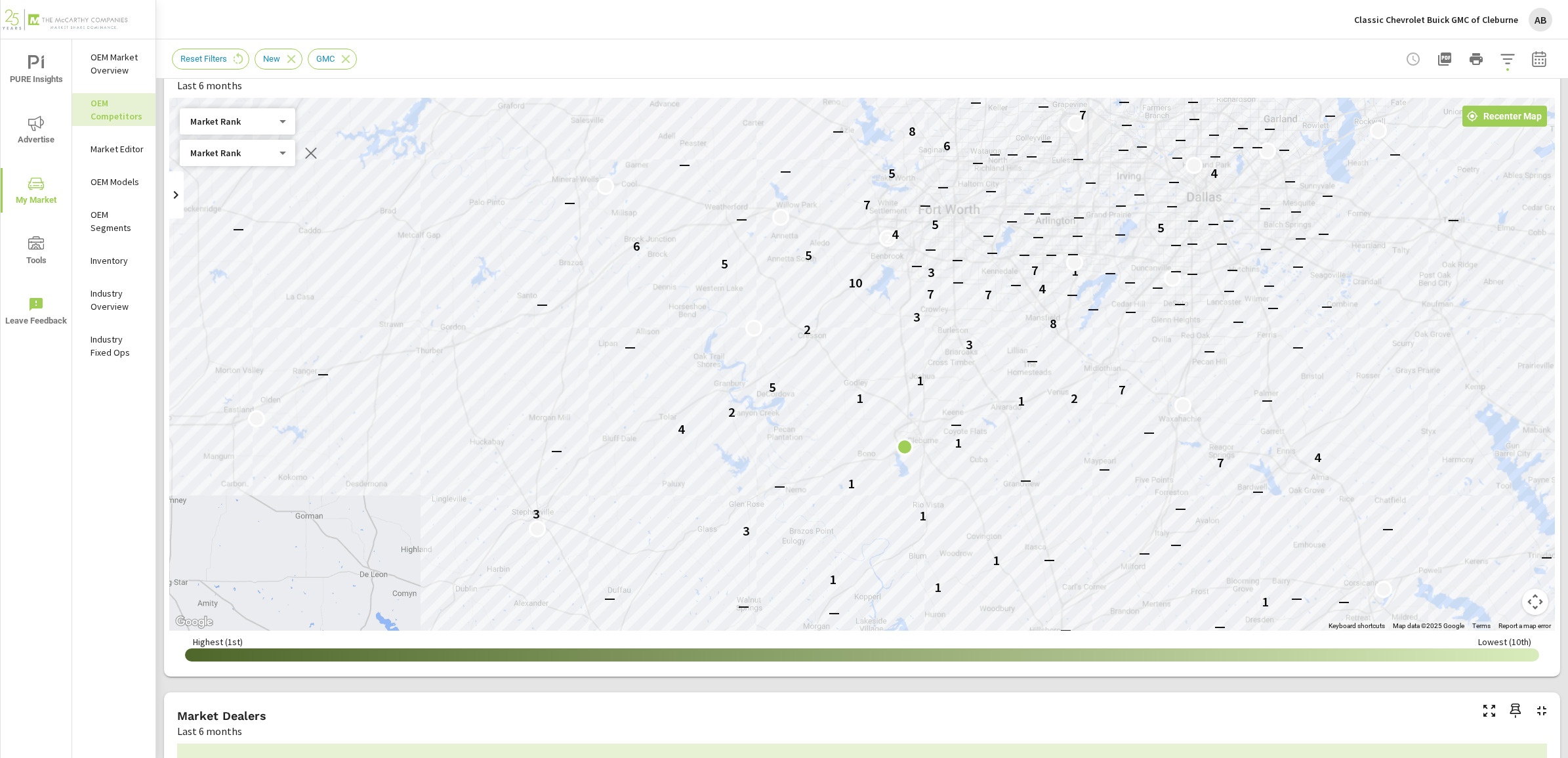
drag, startPoint x: 961, startPoint y: 294, endPoint x: 961, endPoint y: 343, distance: 49.0
click at [965, 343] on p "3" at bounding box center [969, 344] width 7 height 16
click at [1526, 58] on button "button" at bounding box center [1539, 59] width 26 height 26
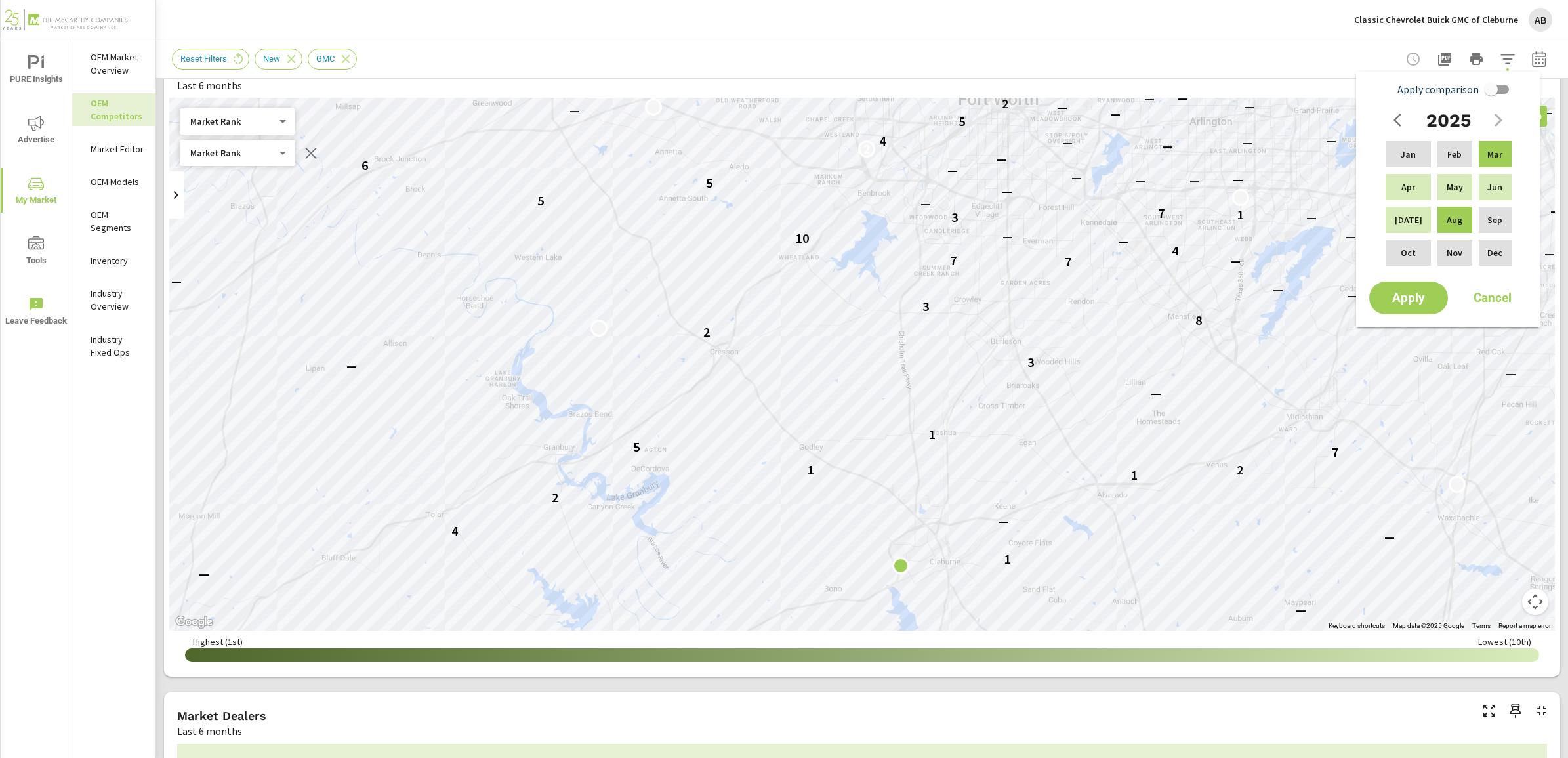
drag, startPoint x: 854, startPoint y: 276, endPoint x: 848, endPoint y: 259, distance: 18.0
click at [848, 259] on div "— — — — 1 — — — 1 1 1 — — — 3 — 1 3 — — — 1 — — 7 4 — 1 — 4 — 2 1 — 2 1 7 5 1 —…" at bounding box center [861, 364] width 1385 height 533
